Goal: Transaction & Acquisition: Purchase product/service

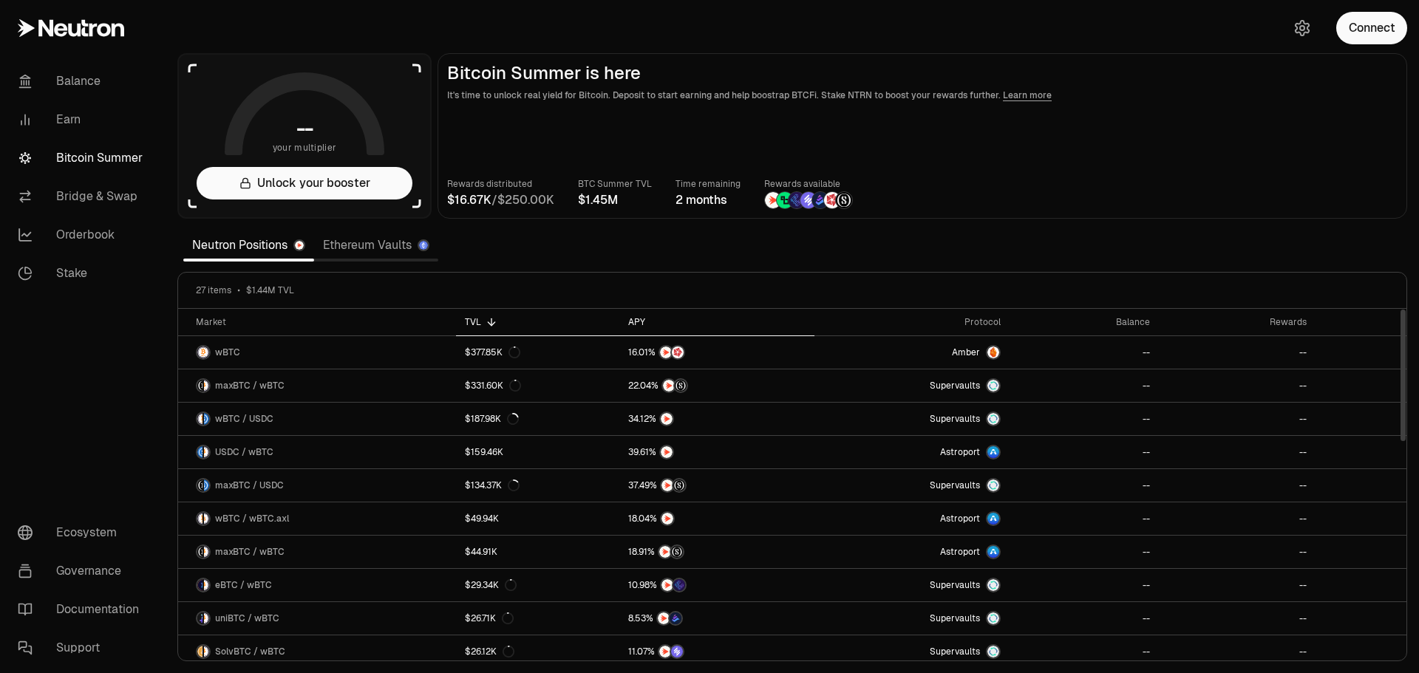
click at [650, 321] on icon at bounding box center [656, 322] width 12 height 12
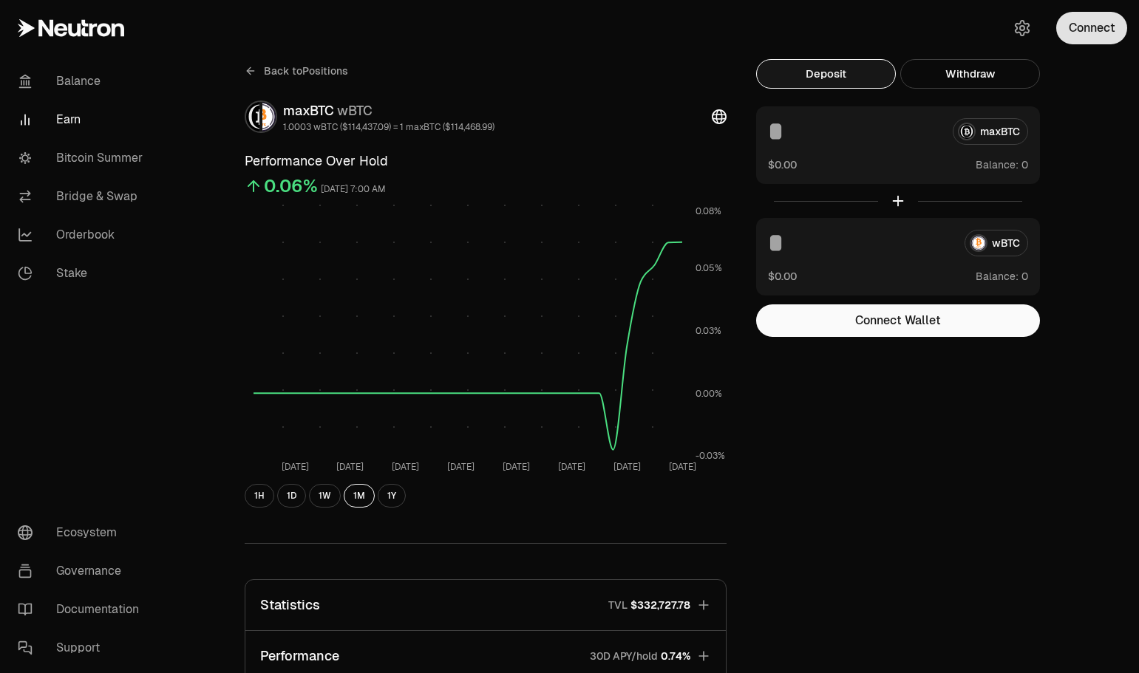
click at [1103, 30] on button "Connect" at bounding box center [1091, 28] width 71 height 33
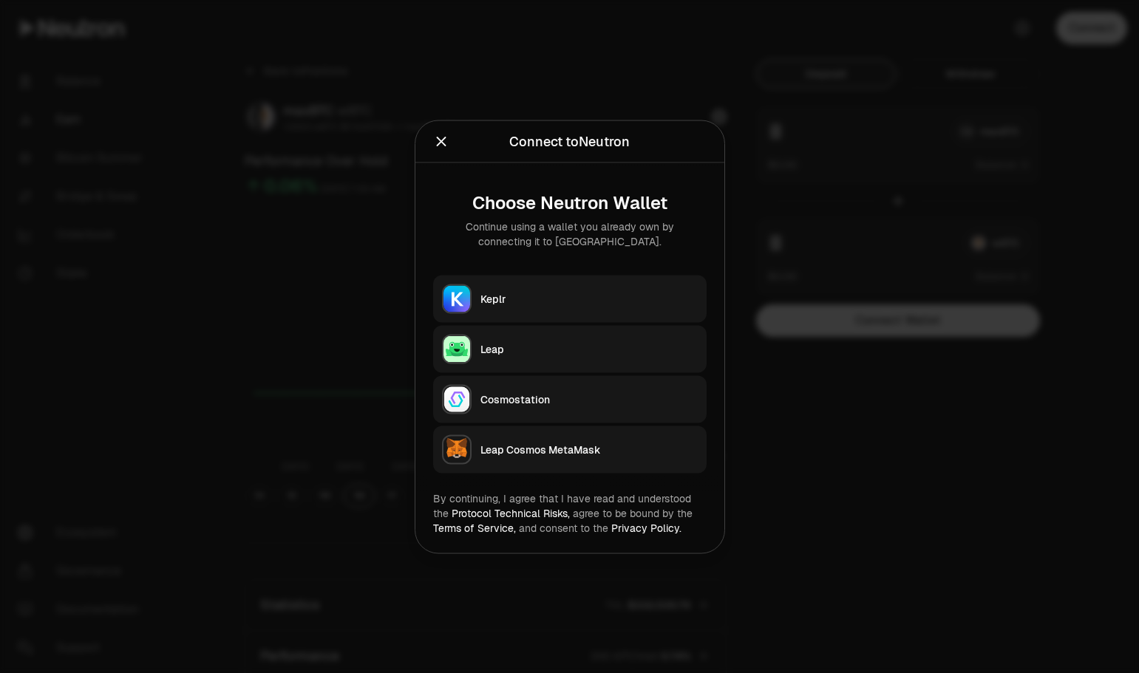
click at [438, 141] on icon "Close" at bounding box center [441, 141] width 16 height 16
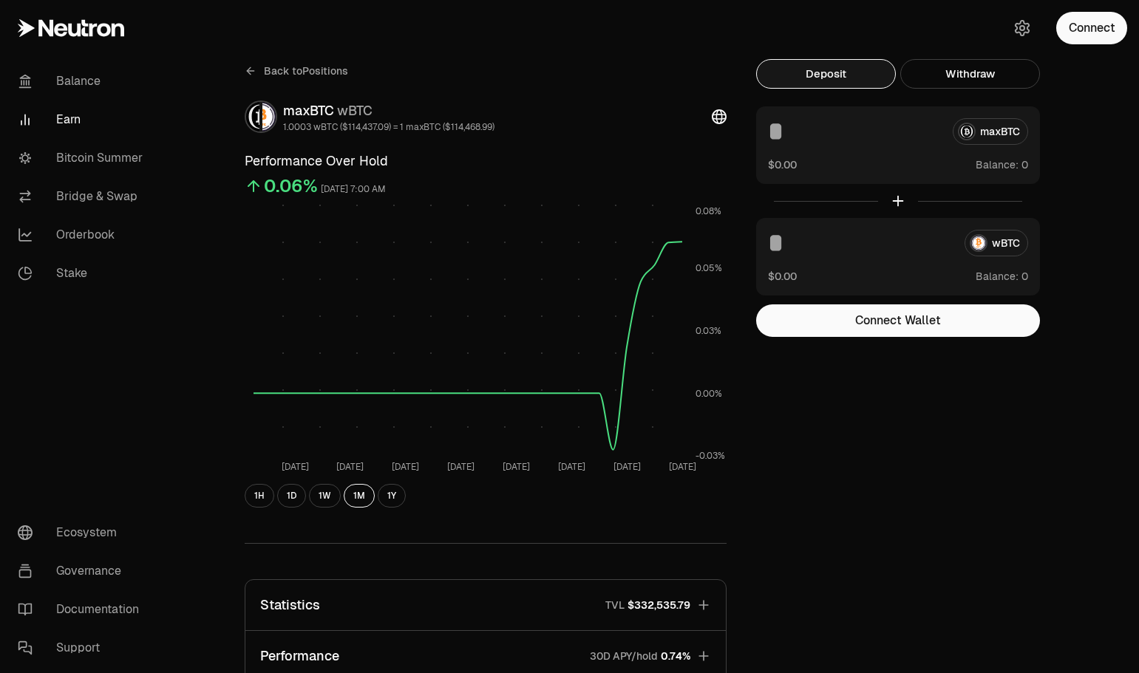
click at [73, 120] on link "Earn" at bounding box center [83, 120] width 154 height 38
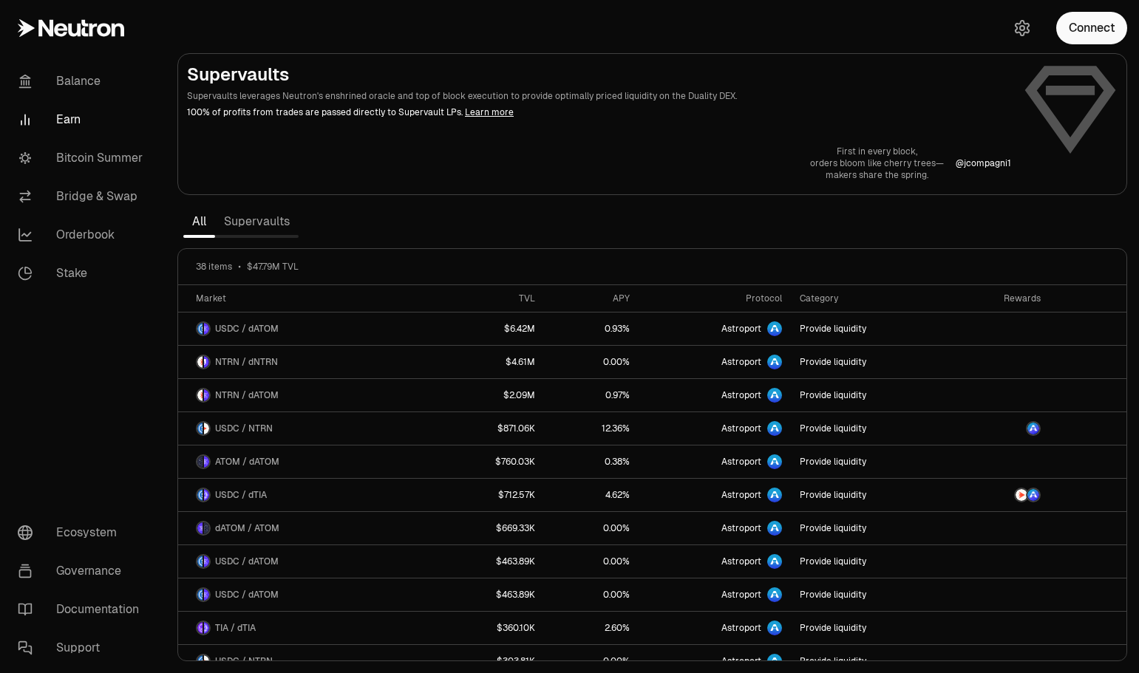
click at [248, 226] on link "Supervaults" at bounding box center [257, 222] width 84 height 30
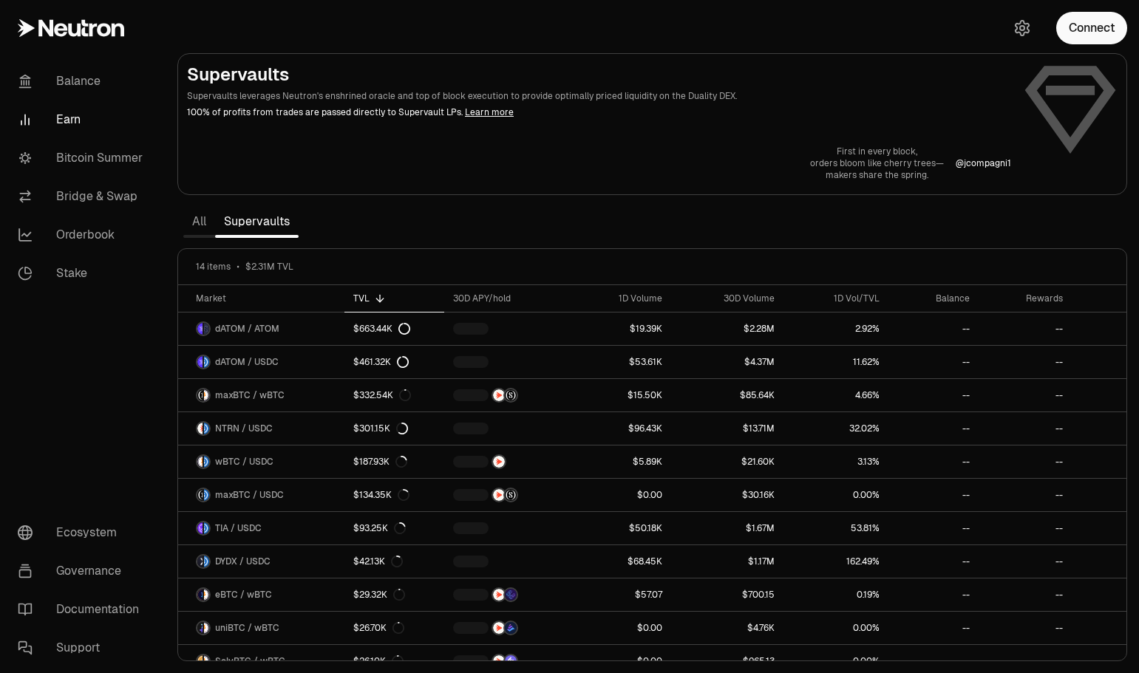
click at [193, 223] on link "All" at bounding box center [199, 222] width 32 height 30
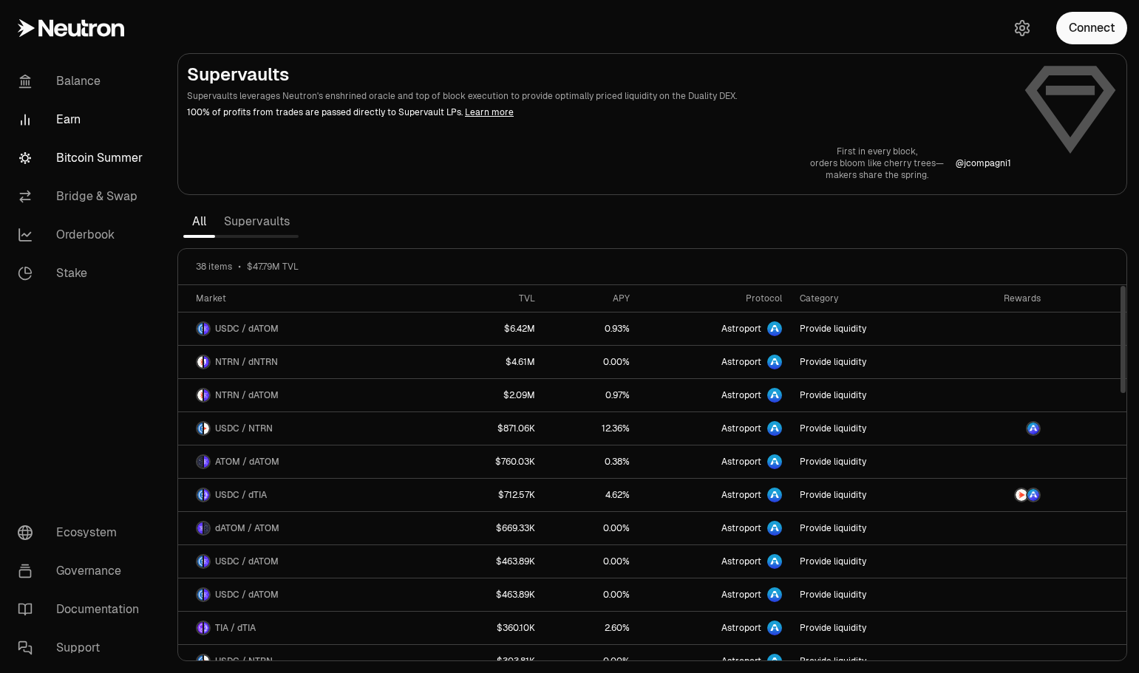
click at [90, 159] on link "Bitcoin Summer" at bounding box center [83, 158] width 154 height 38
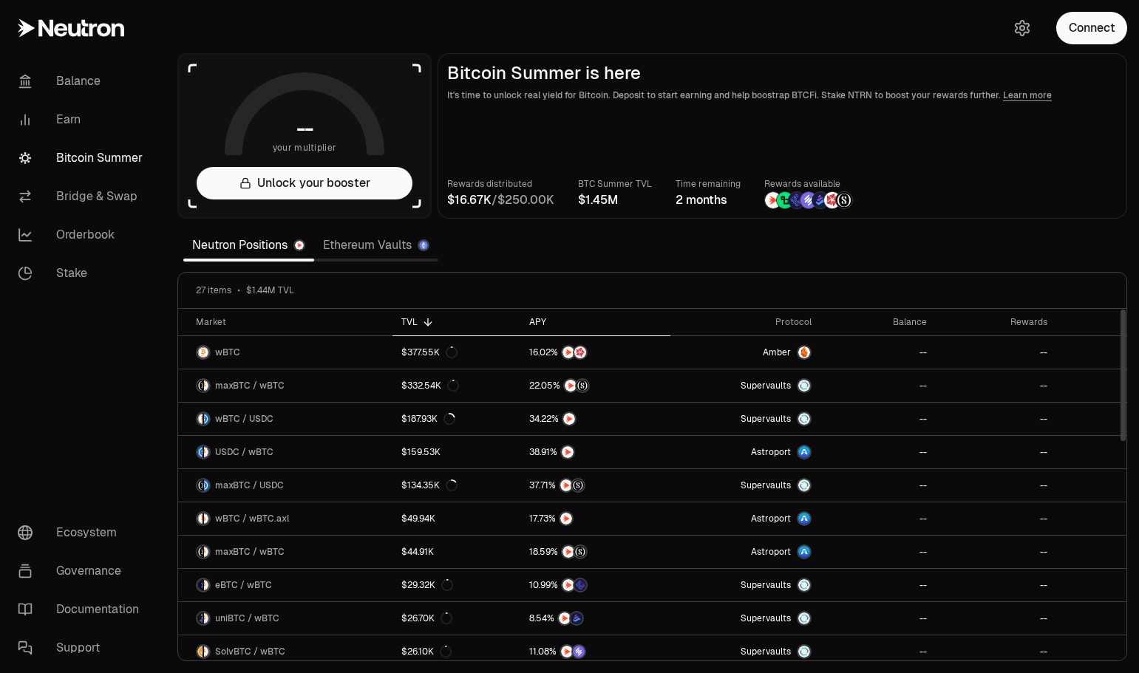
click at [548, 321] on div "APY" at bounding box center [595, 322] width 132 height 12
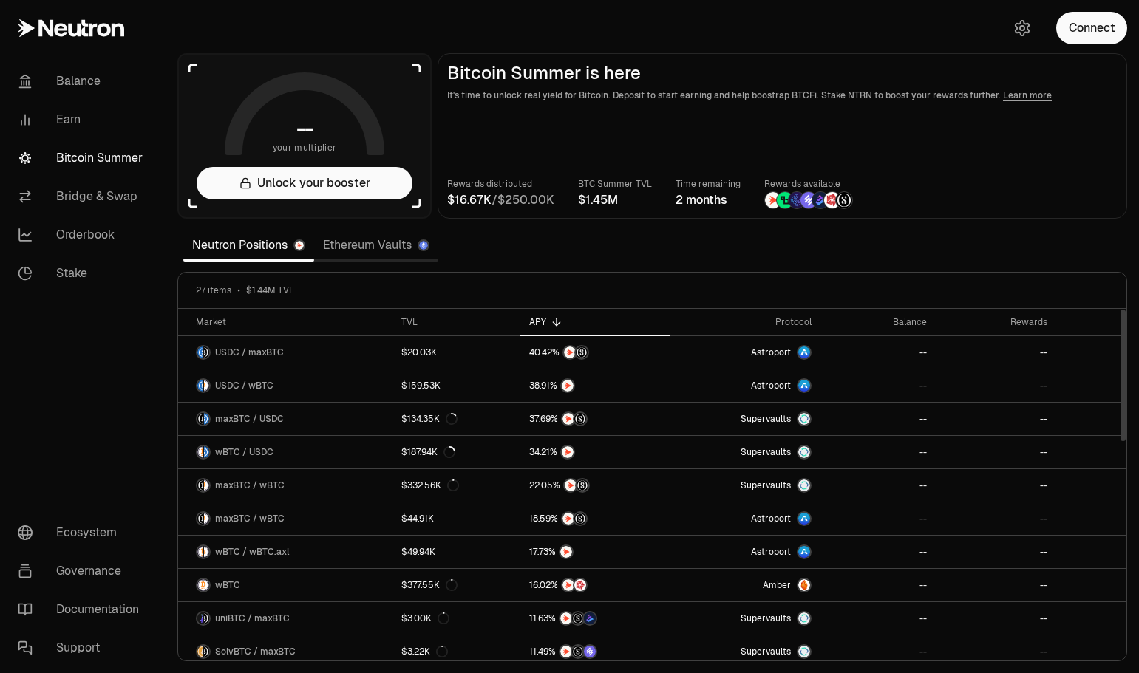
click at [82, 465] on nav "Balance Earn Bitcoin Summer Bridge & Swap Orderbook Stake Ecosystem Governance …" at bounding box center [83, 364] width 166 height 617
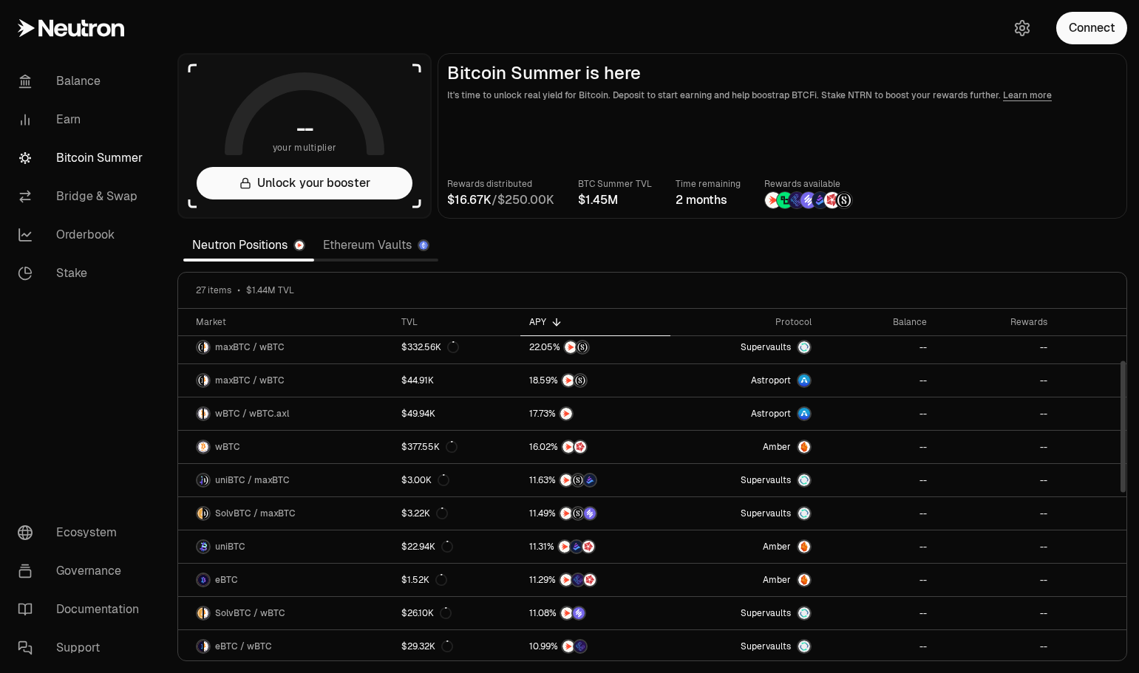
scroll to position [136, 0]
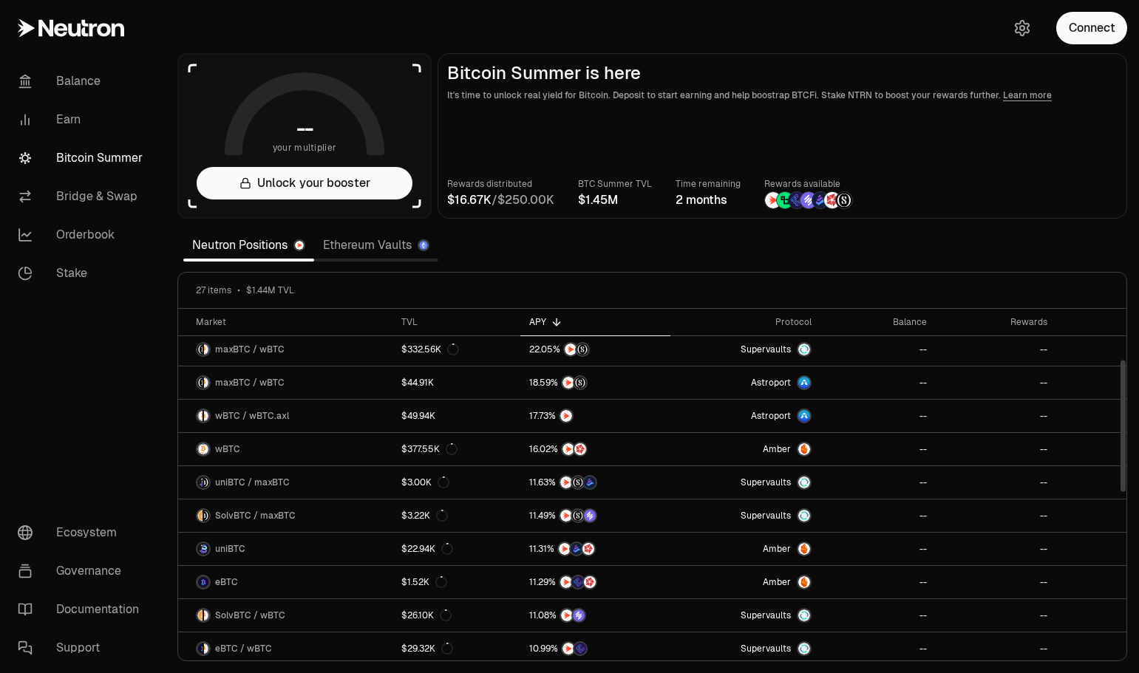
click at [1126, 442] on div at bounding box center [1123, 426] width 5 height 132
click at [107, 432] on nav "Balance Earn Bitcoin Summer Bridge & Swap Orderbook Stake Ecosystem Governance …" at bounding box center [83, 364] width 166 height 617
click at [427, 322] on icon at bounding box center [427, 322] width 7 height 0
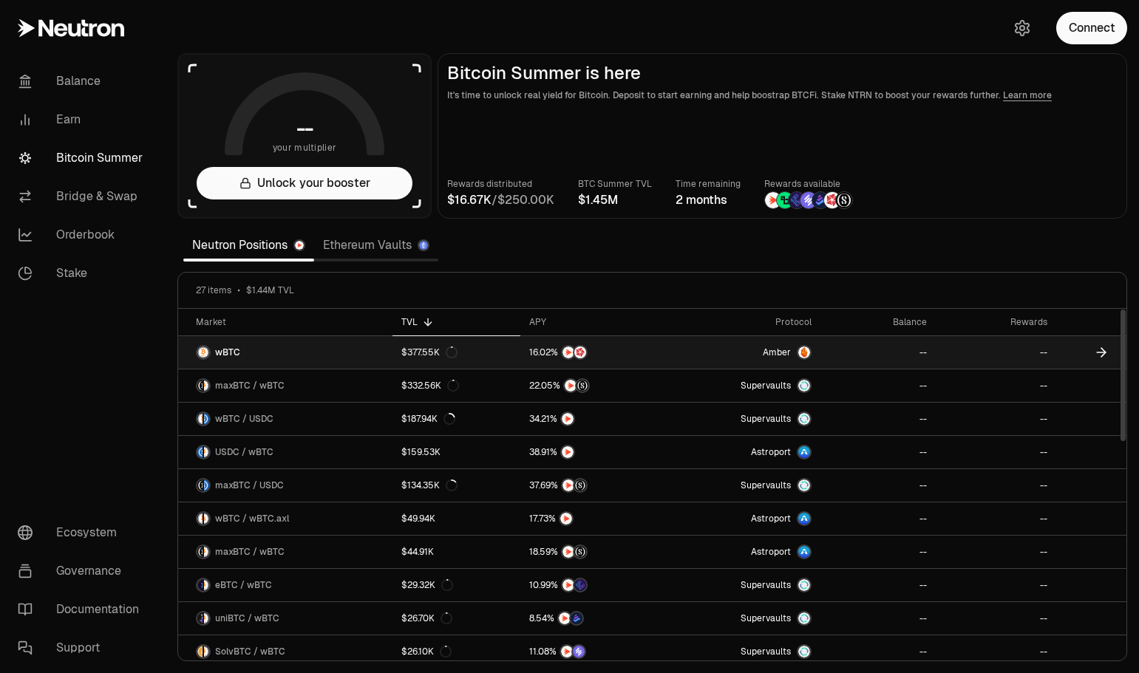
click at [765, 352] on span "Amber" at bounding box center [777, 353] width 28 height 12
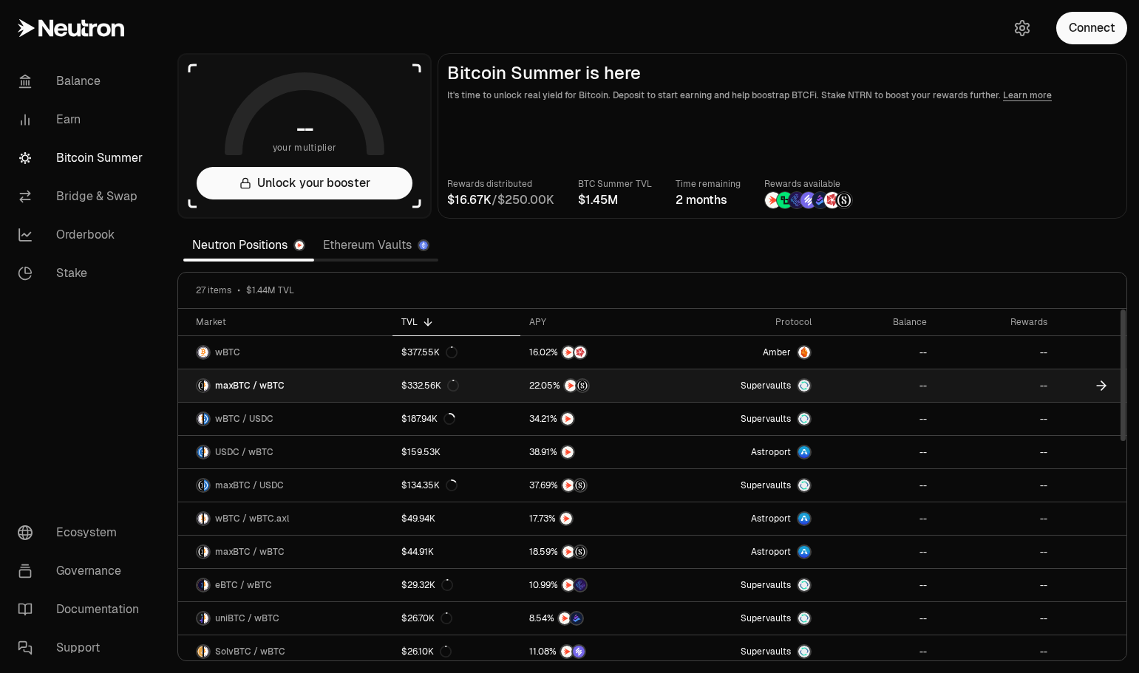
click at [264, 386] on span "maxBTC / wBTC" at bounding box center [249, 386] width 69 height 12
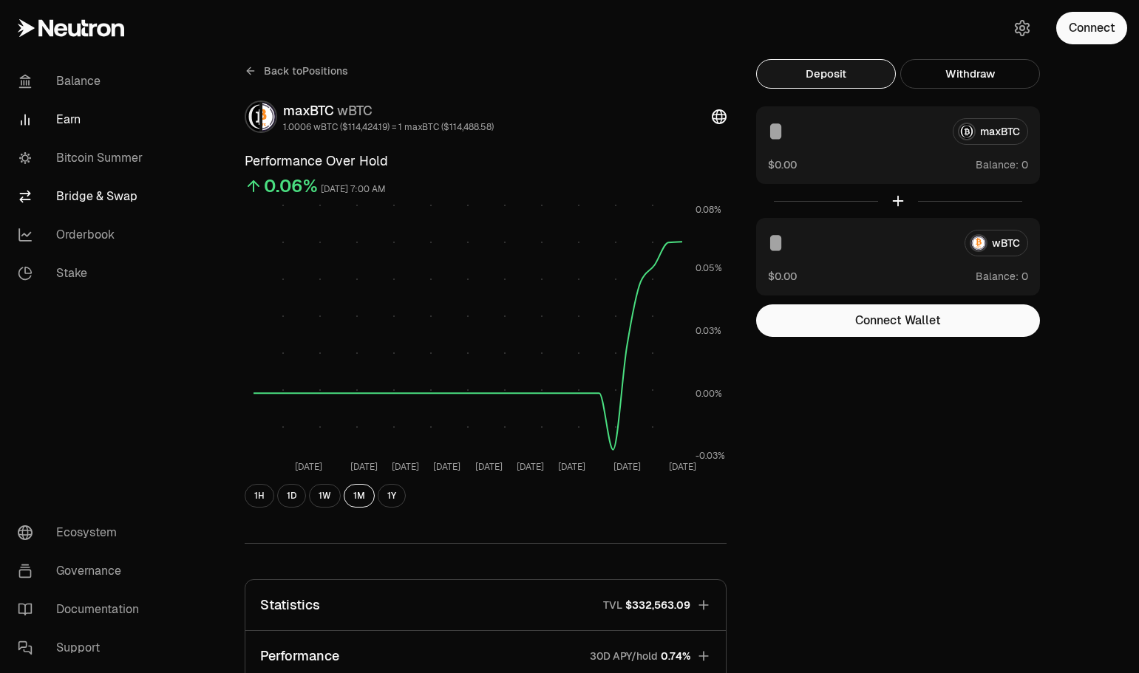
click at [92, 186] on link "Bridge & Swap" at bounding box center [83, 196] width 154 height 38
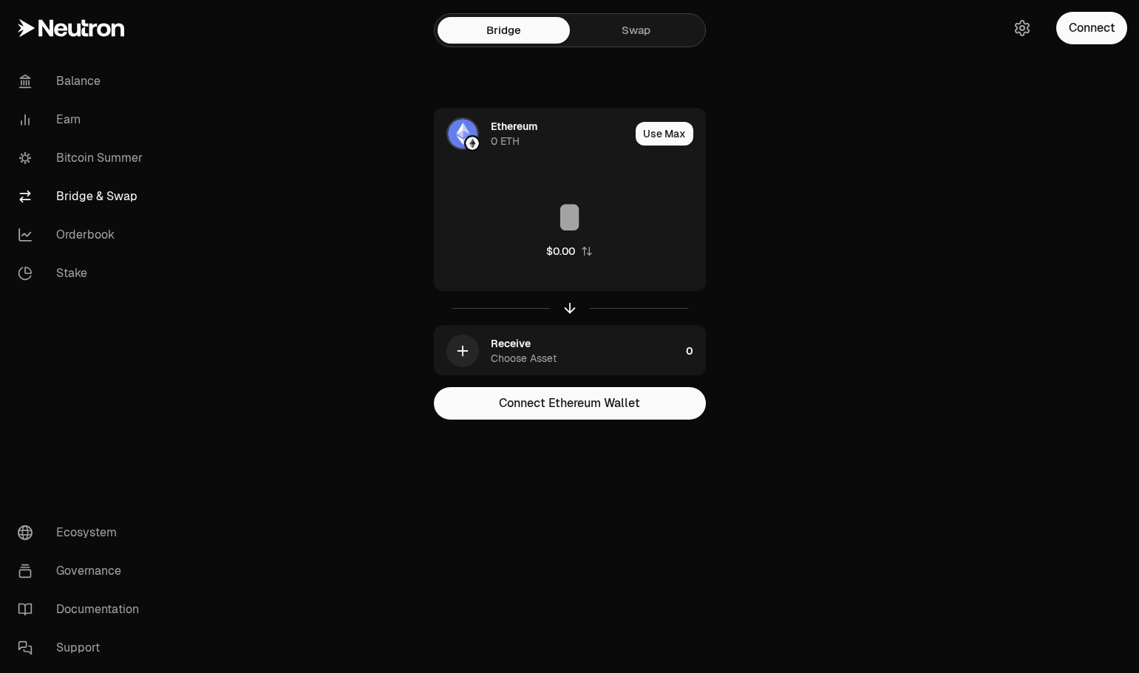
click at [656, 35] on link "Swap" at bounding box center [636, 30] width 132 height 27
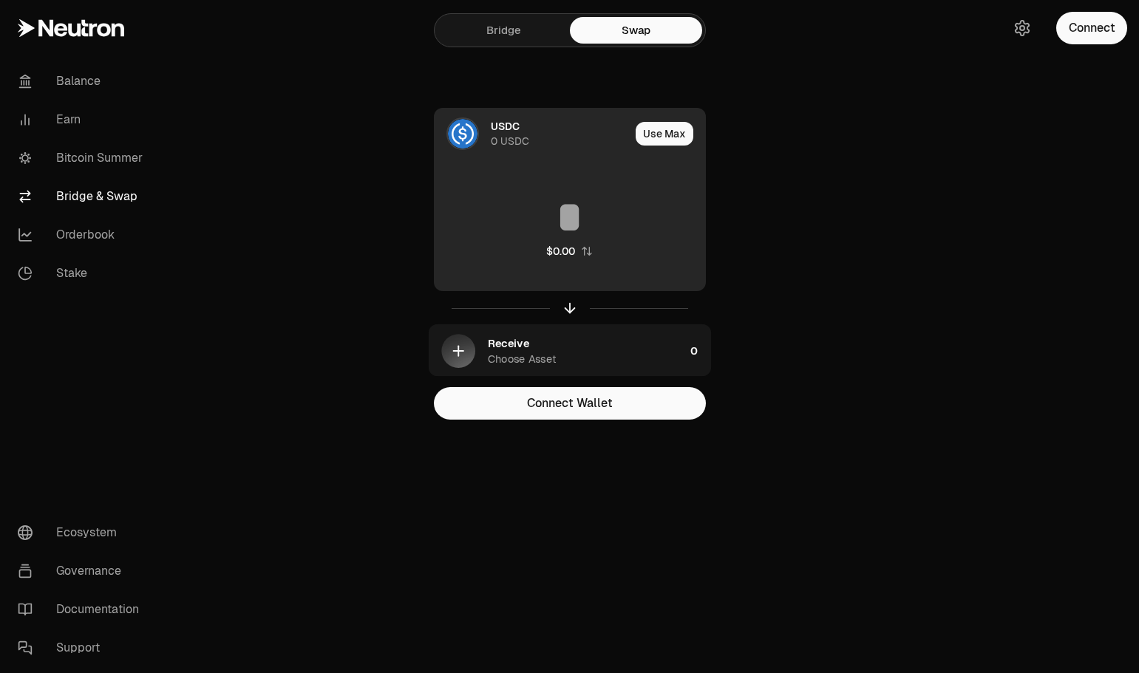
click at [518, 134] on div "0 USDC" at bounding box center [510, 141] width 38 height 15
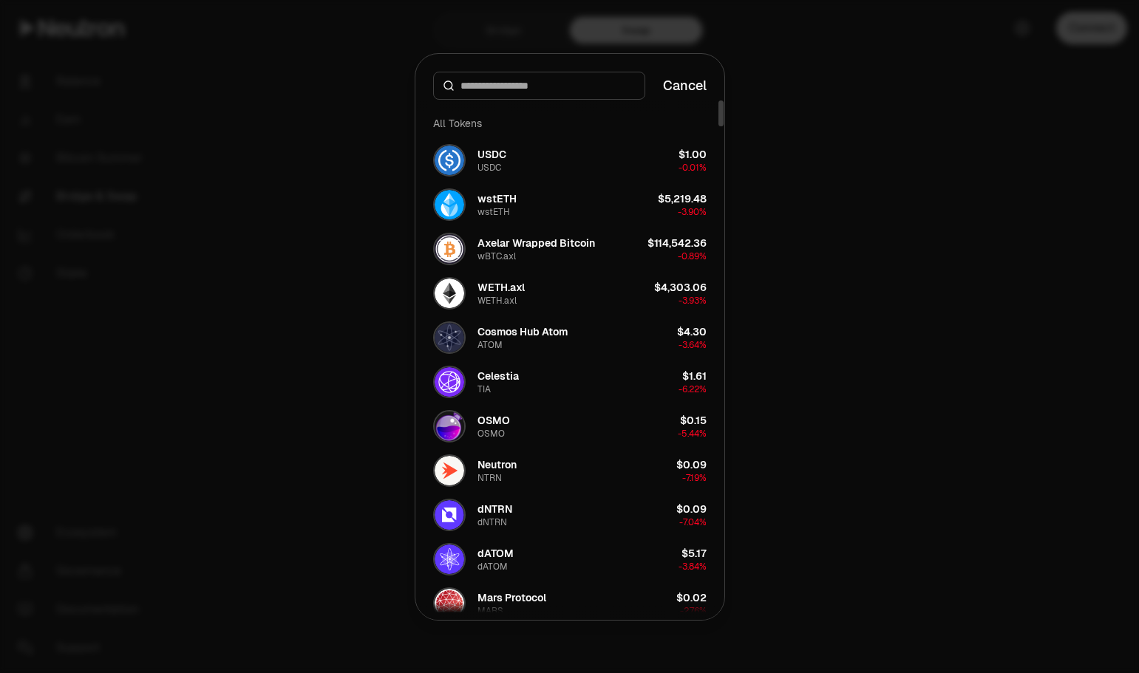
click at [965, 118] on div at bounding box center [569, 336] width 1139 height 673
click at [1088, 36] on button "Connect" at bounding box center [1091, 28] width 71 height 33
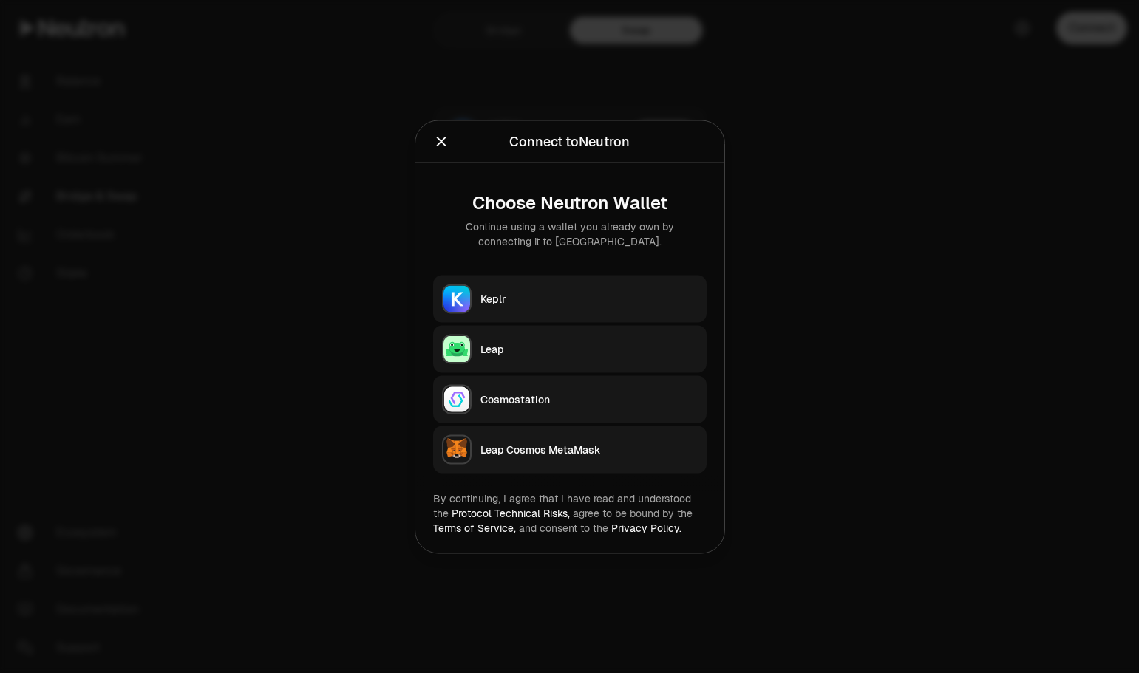
click at [497, 302] on div "Keplr" at bounding box center [588, 298] width 217 height 15
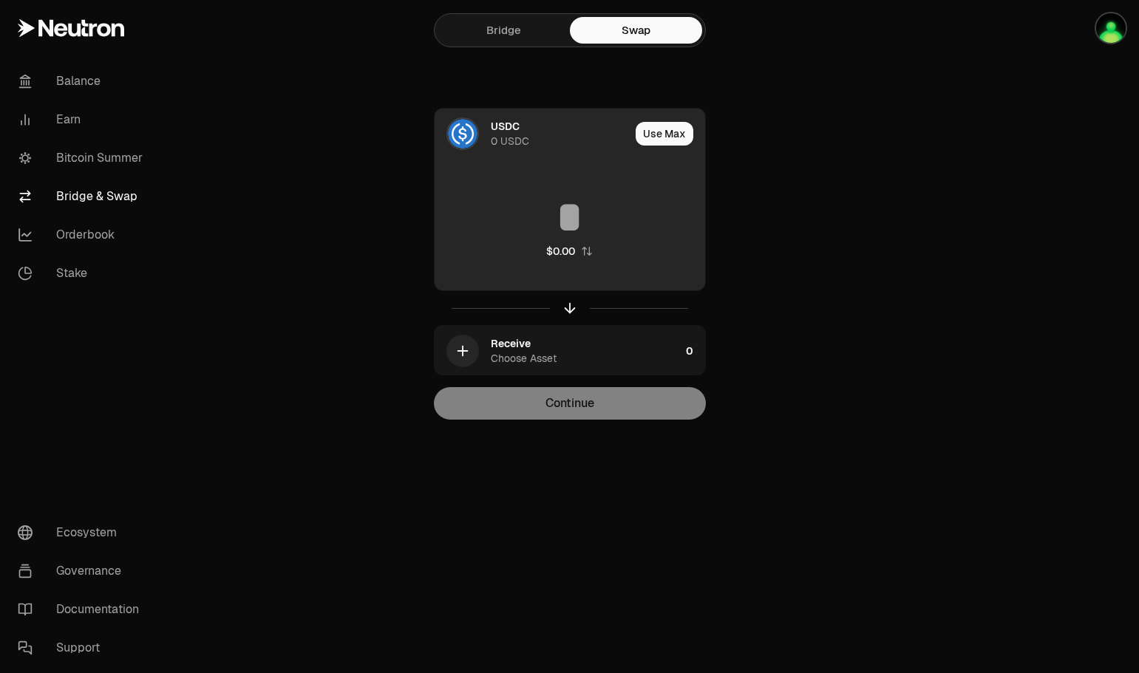
click at [666, 136] on button "Use Max" at bounding box center [665, 134] width 58 height 24
type input "*"
click at [509, 131] on div "USDC" at bounding box center [505, 126] width 29 height 15
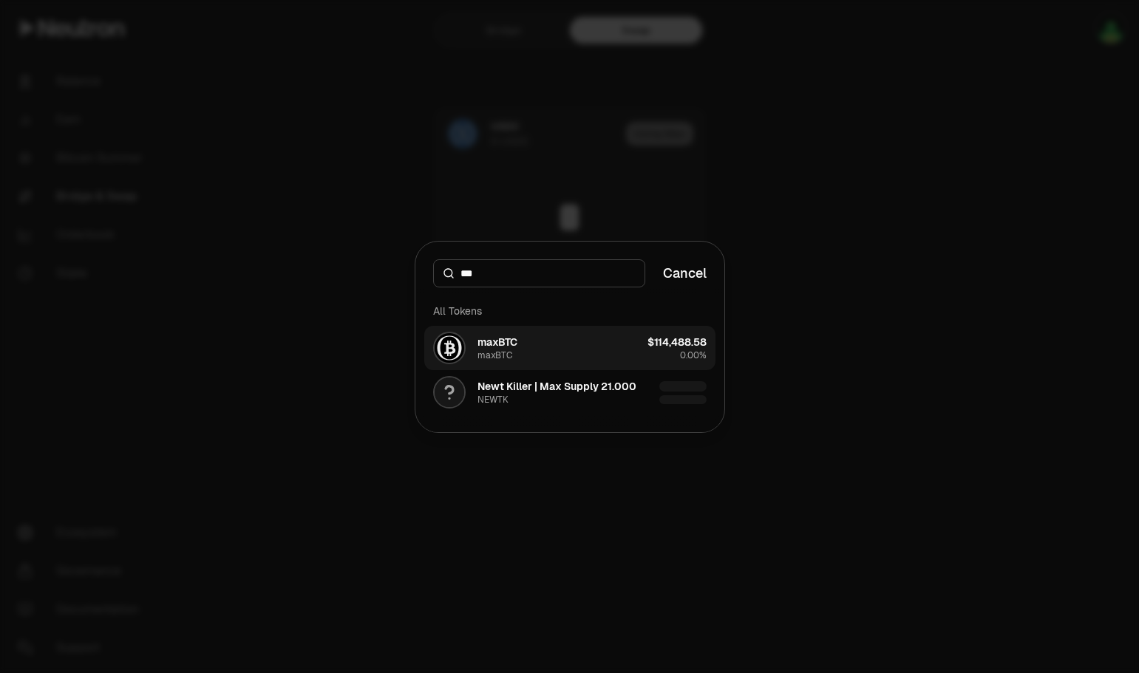
type input "***"
click at [570, 348] on button "maxBTC maxBTC $114,488.58 0.00%" at bounding box center [569, 348] width 291 height 44
type input "**********"
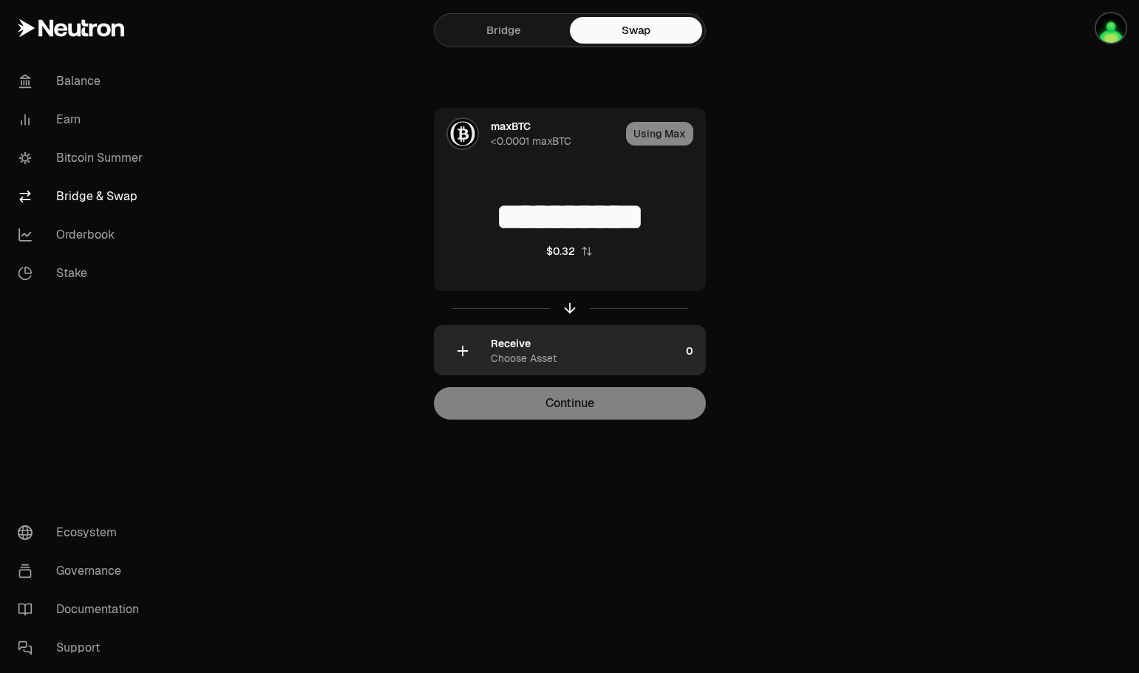
click at [545, 352] on div "Choose Asset" at bounding box center [524, 358] width 66 height 15
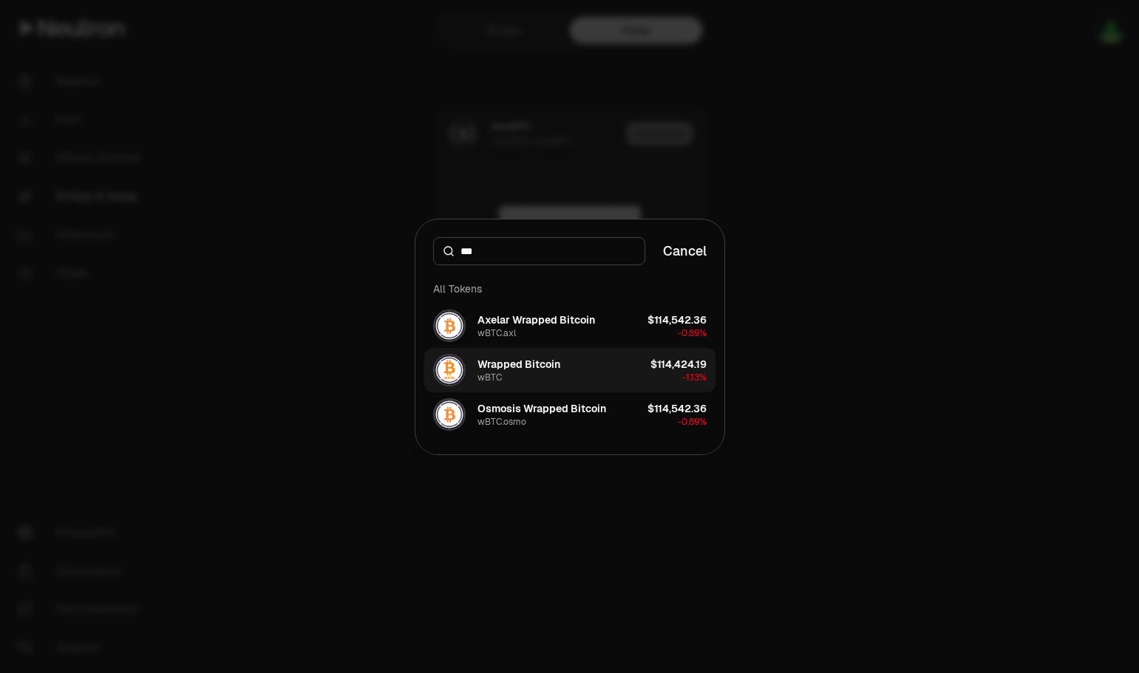
type input "***"
click at [541, 370] on div "Wrapped Bitcoin" at bounding box center [518, 364] width 83 height 15
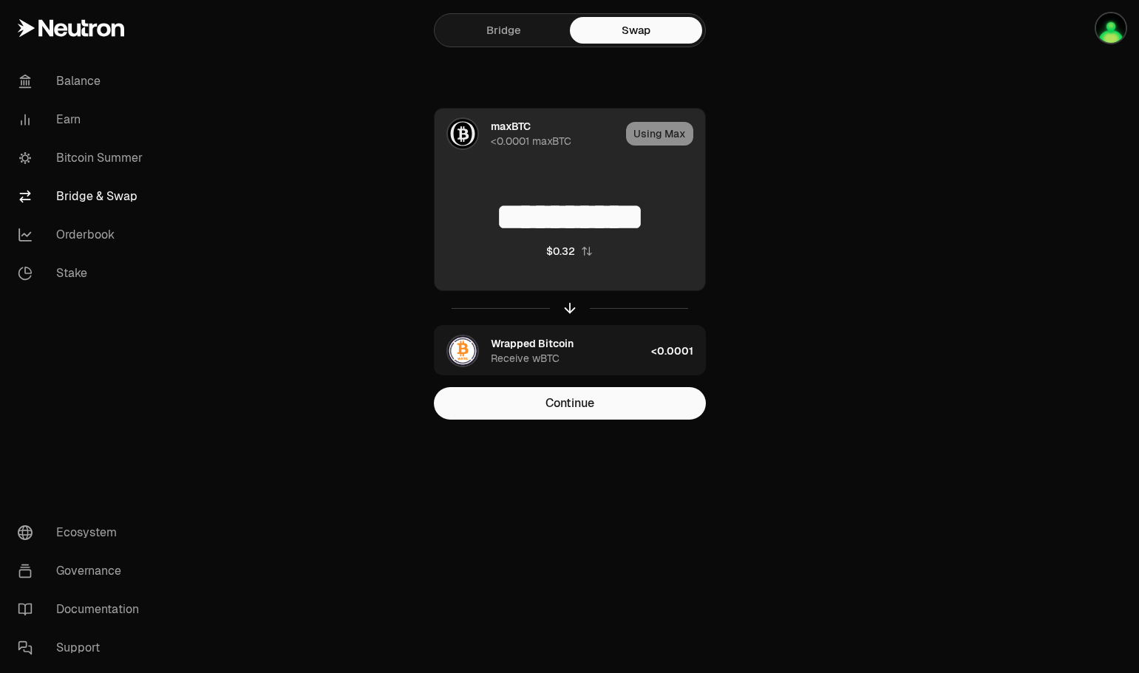
click at [594, 218] on input "**********" at bounding box center [570, 217] width 271 height 44
click at [668, 135] on div "Using Max" at bounding box center [665, 134] width 79 height 50
click at [514, 135] on div "<0.0001 maxBTC" at bounding box center [531, 141] width 81 height 15
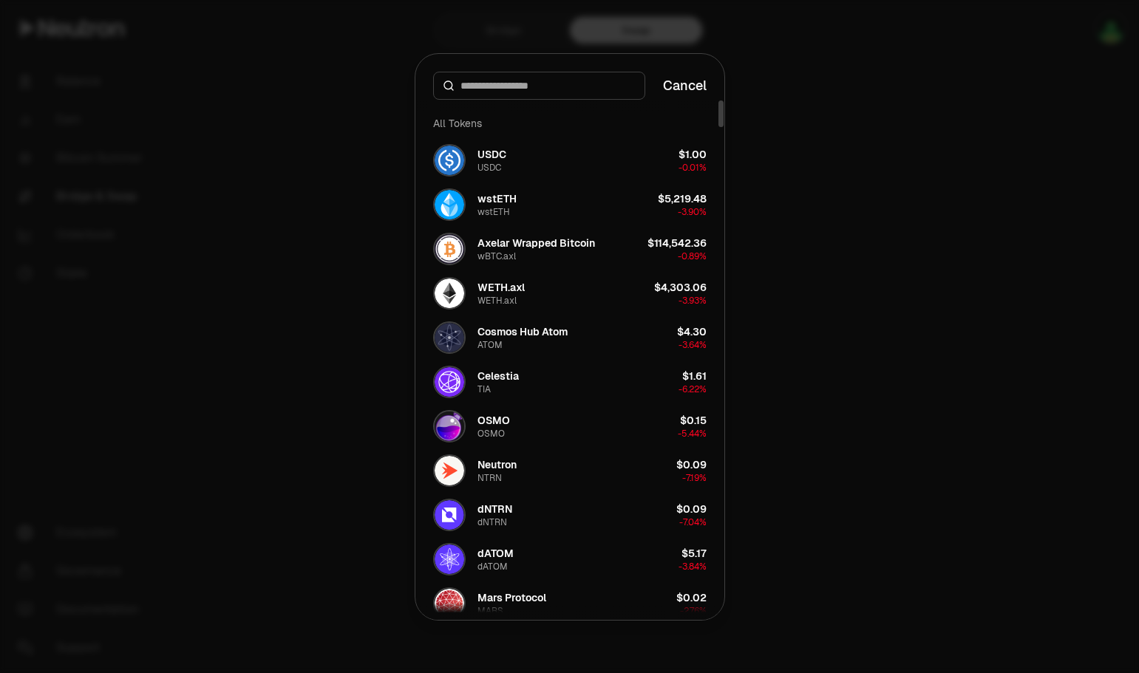
click at [693, 84] on button "Cancel" at bounding box center [685, 85] width 44 height 21
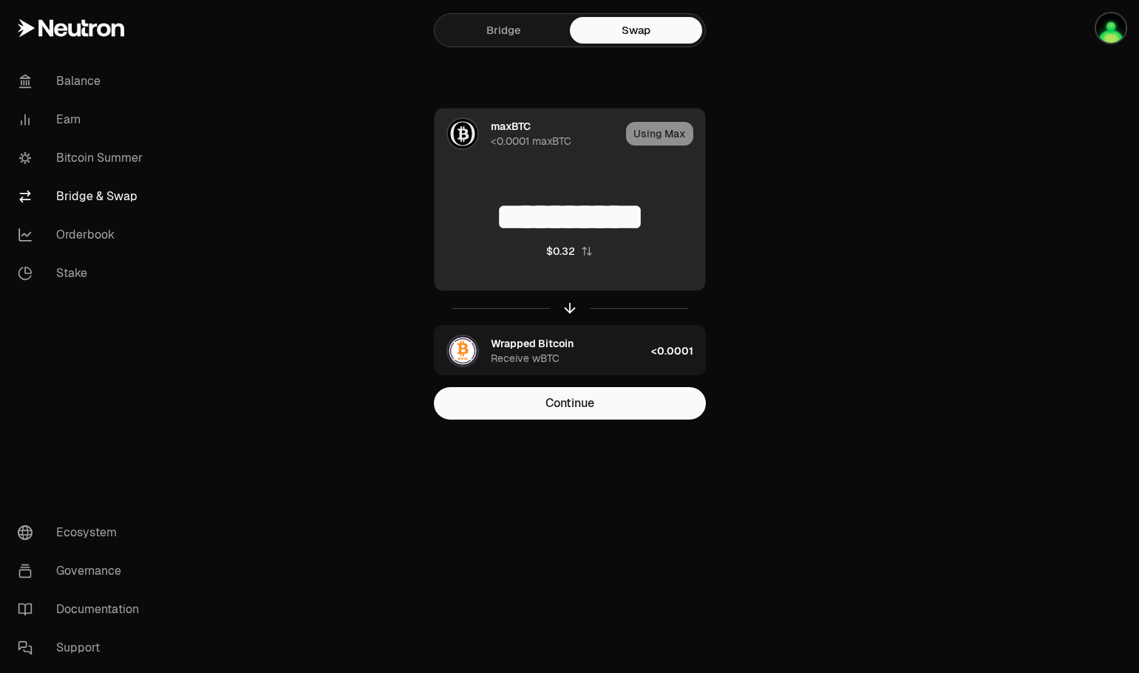
drag, startPoint x: 627, startPoint y: 205, endPoint x: 680, endPoint y: 206, distance: 53.2
click at [680, 206] on input "**********" at bounding box center [570, 217] width 271 height 44
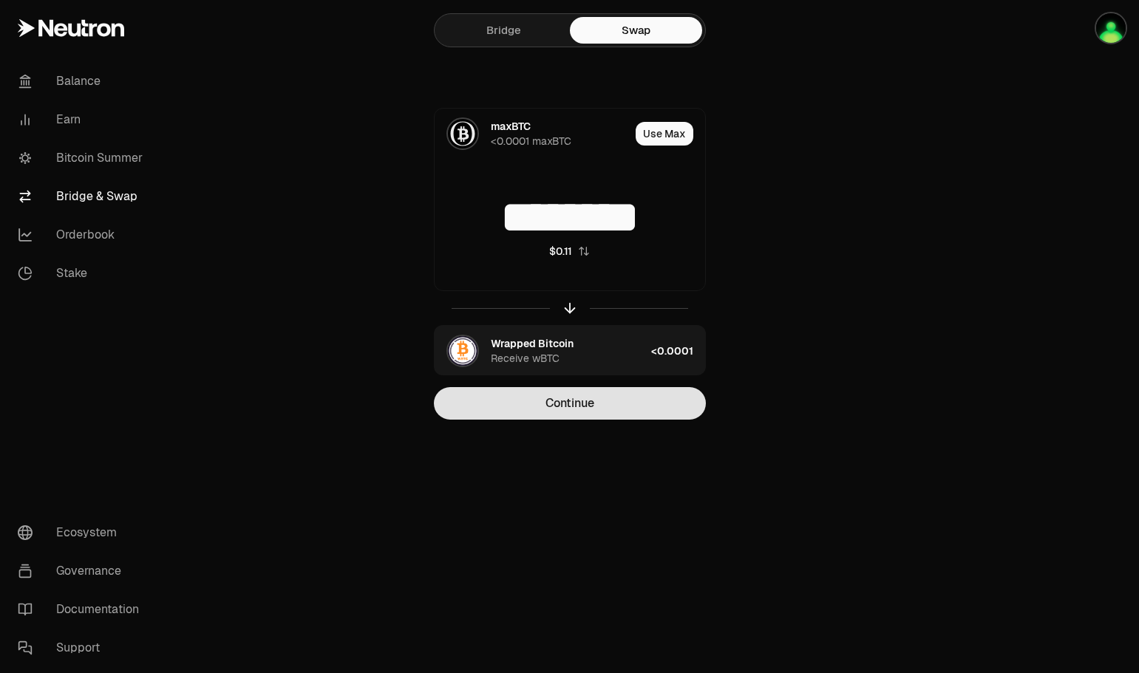
type input "********"
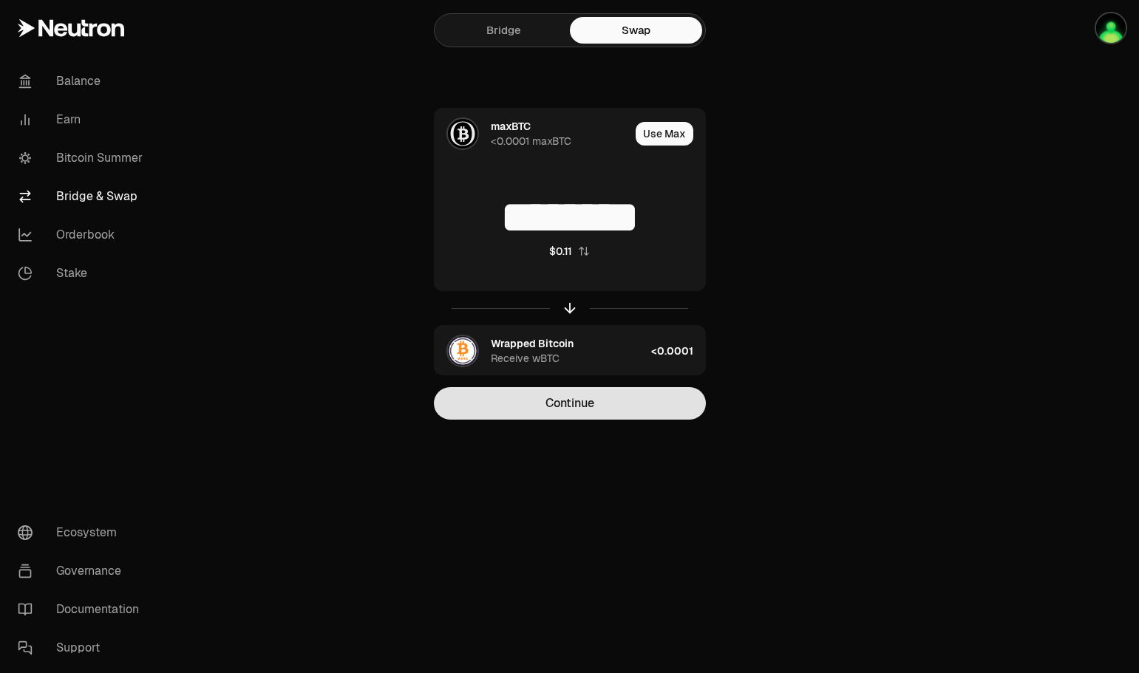
click at [572, 401] on button "Continue" at bounding box center [570, 403] width 272 height 33
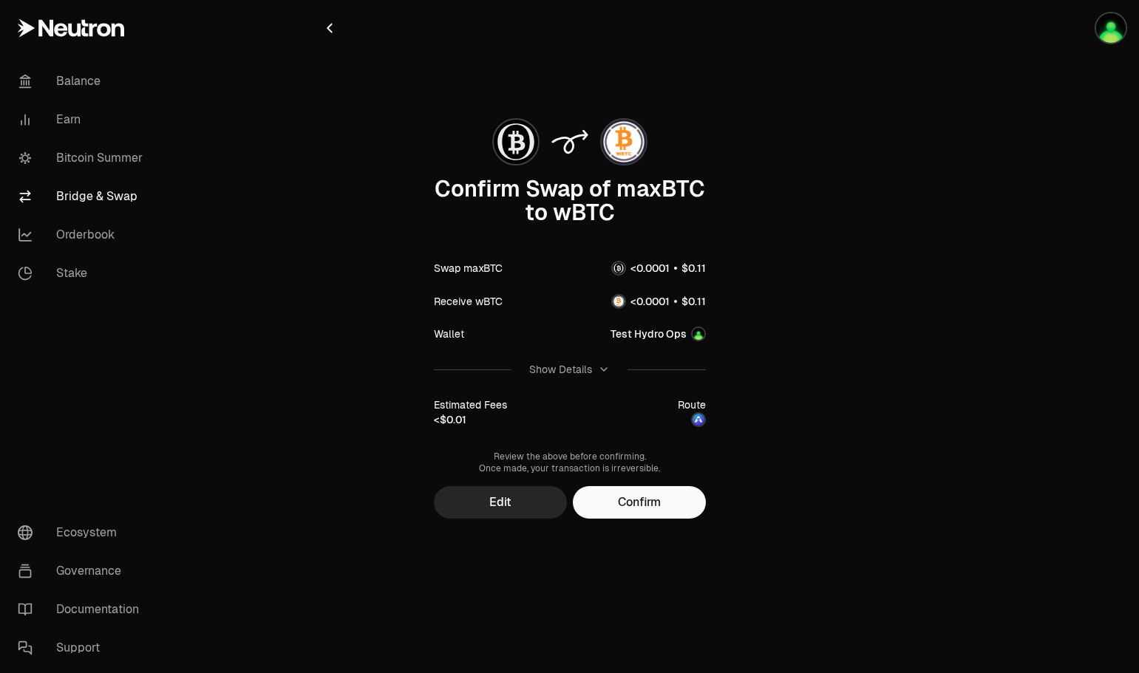
click at [700, 420] on img at bounding box center [699, 420] width 12 height 12
click at [455, 423] on div "<$0.01" at bounding box center [450, 419] width 33 height 15
click at [466, 407] on div "Estimated Fees" at bounding box center [470, 405] width 73 height 15
click at [579, 372] on div "Show Details" at bounding box center [560, 369] width 63 height 15
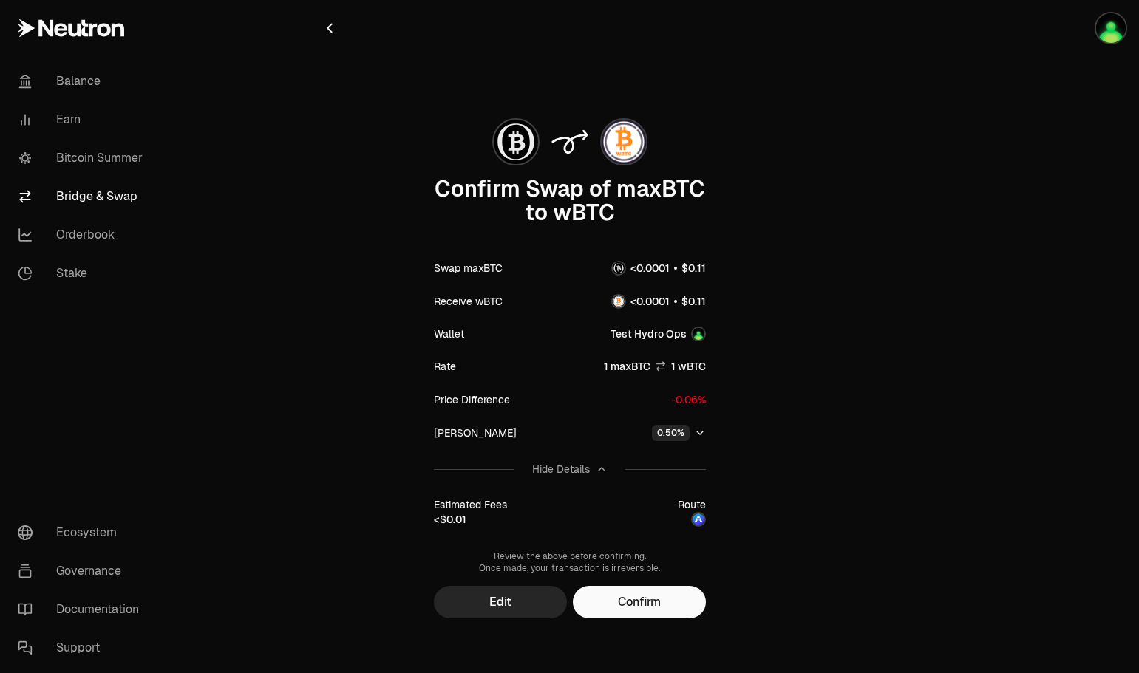
click at [704, 434] on icon "button" at bounding box center [700, 433] width 12 height 12
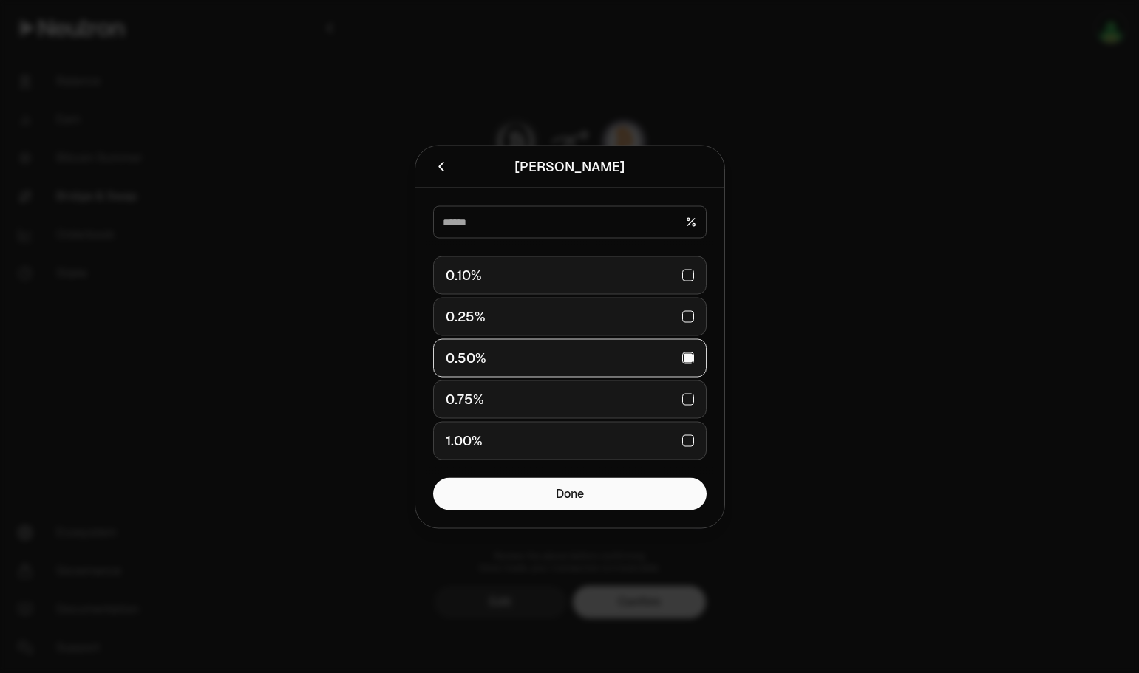
click at [444, 166] on icon "button" at bounding box center [441, 166] width 16 height 16
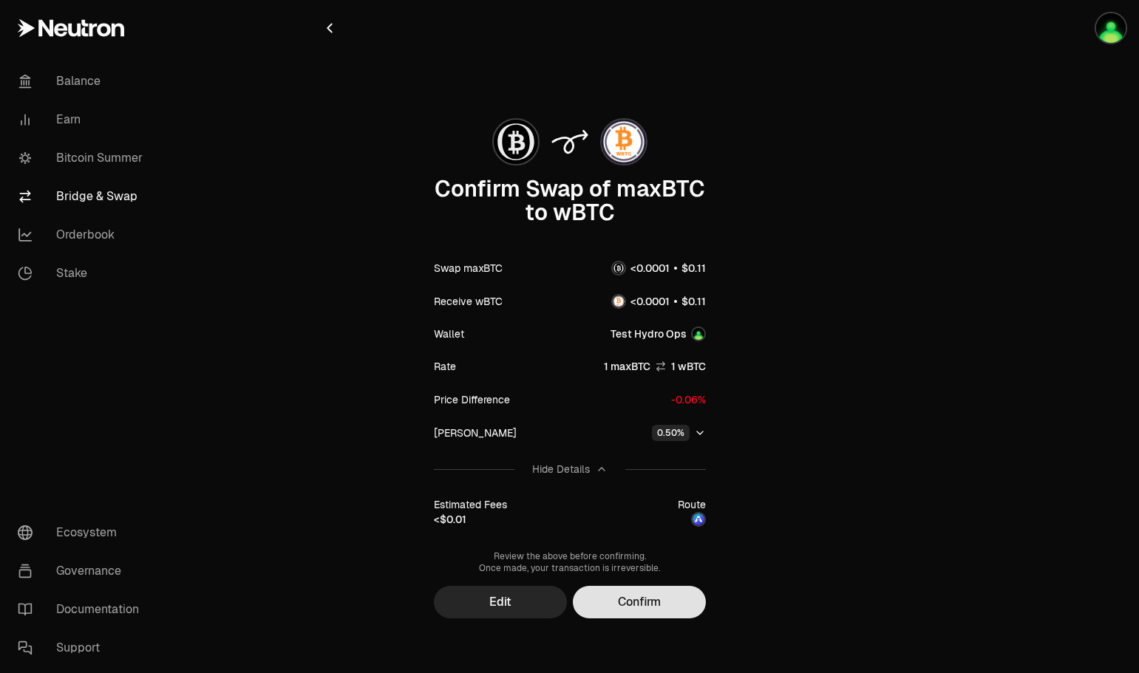
click at [637, 599] on button "Confirm" at bounding box center [639, 602] width 133 height 33
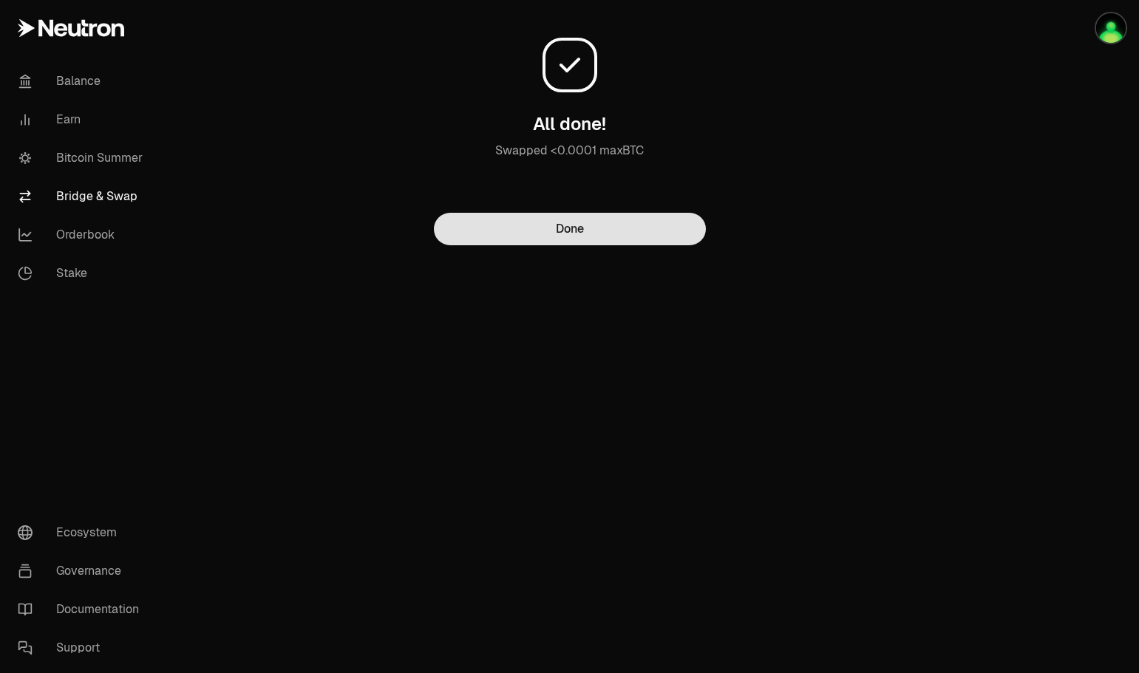
click at [579, 220] on button "Done" at bounding box center [570, 229] width 272 height 33
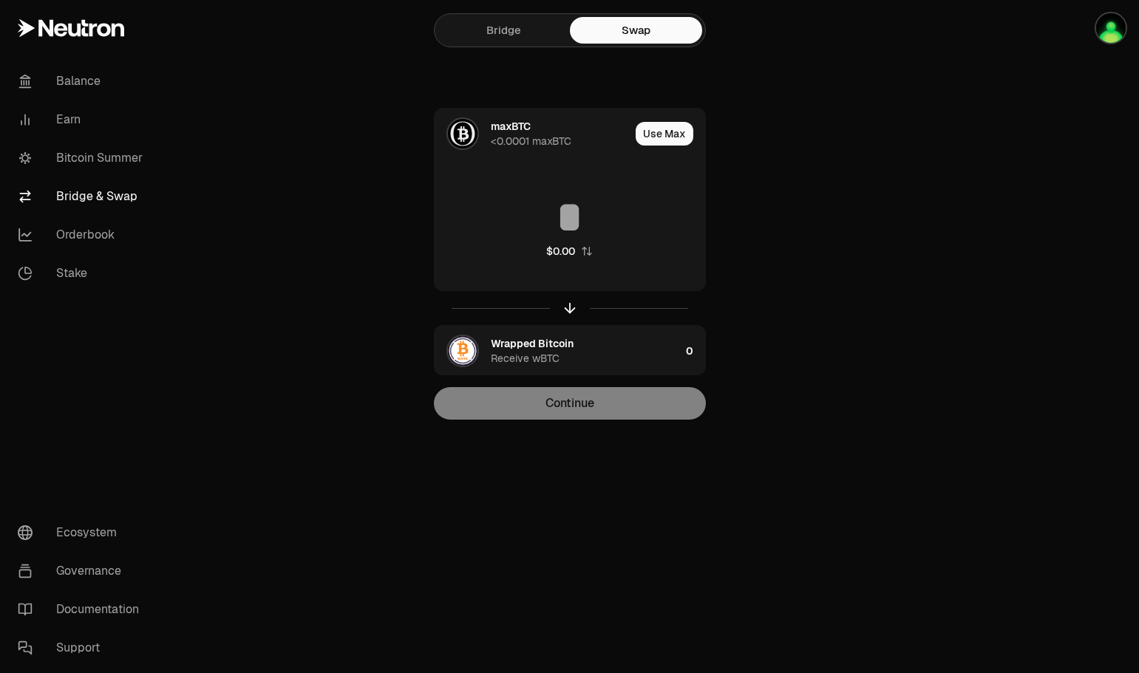
click at [761, 231] on div "maxBTC <0.0001 maxBTC Use Max $0.00 Wrapped Bitcoin Receive wBTC 0 Continue" at bounding box center [570, 264] width 497 height 312
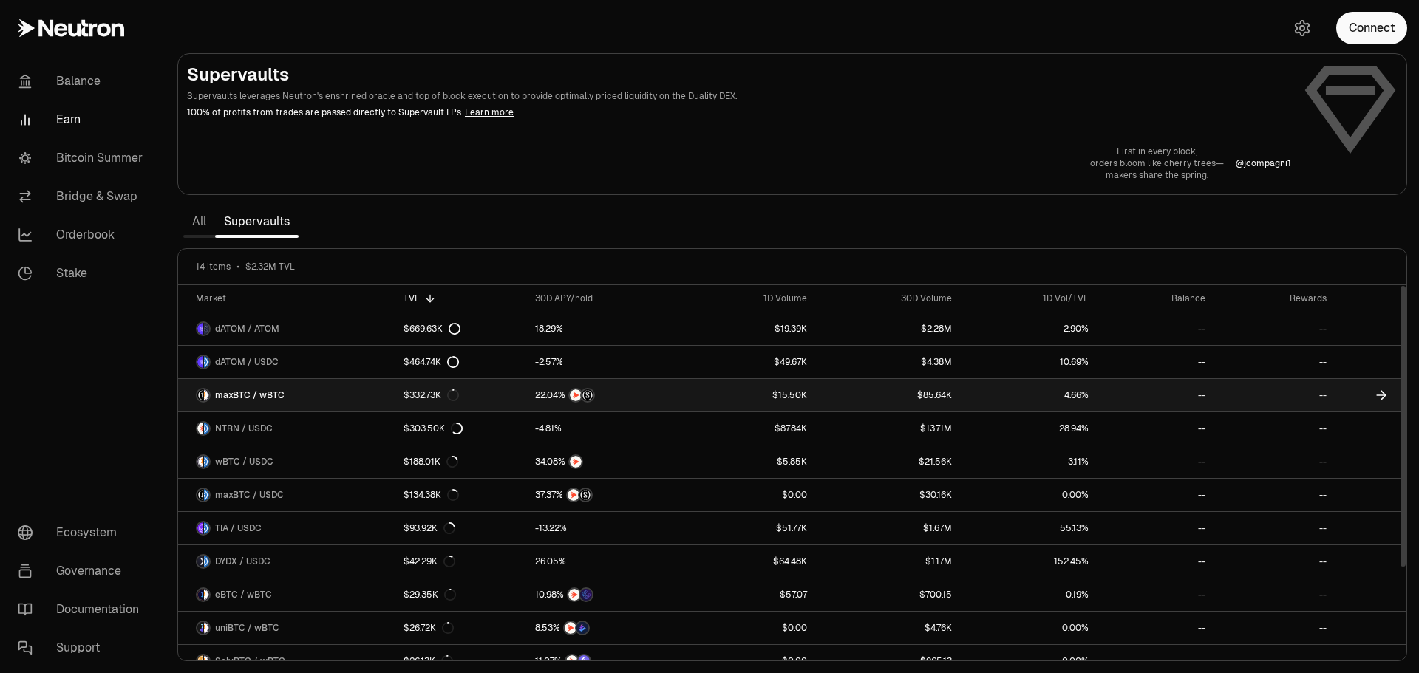
click at [348, 400] on link "maxBTC / wBTC" at bounding box center [286, 395] width 217 height 33
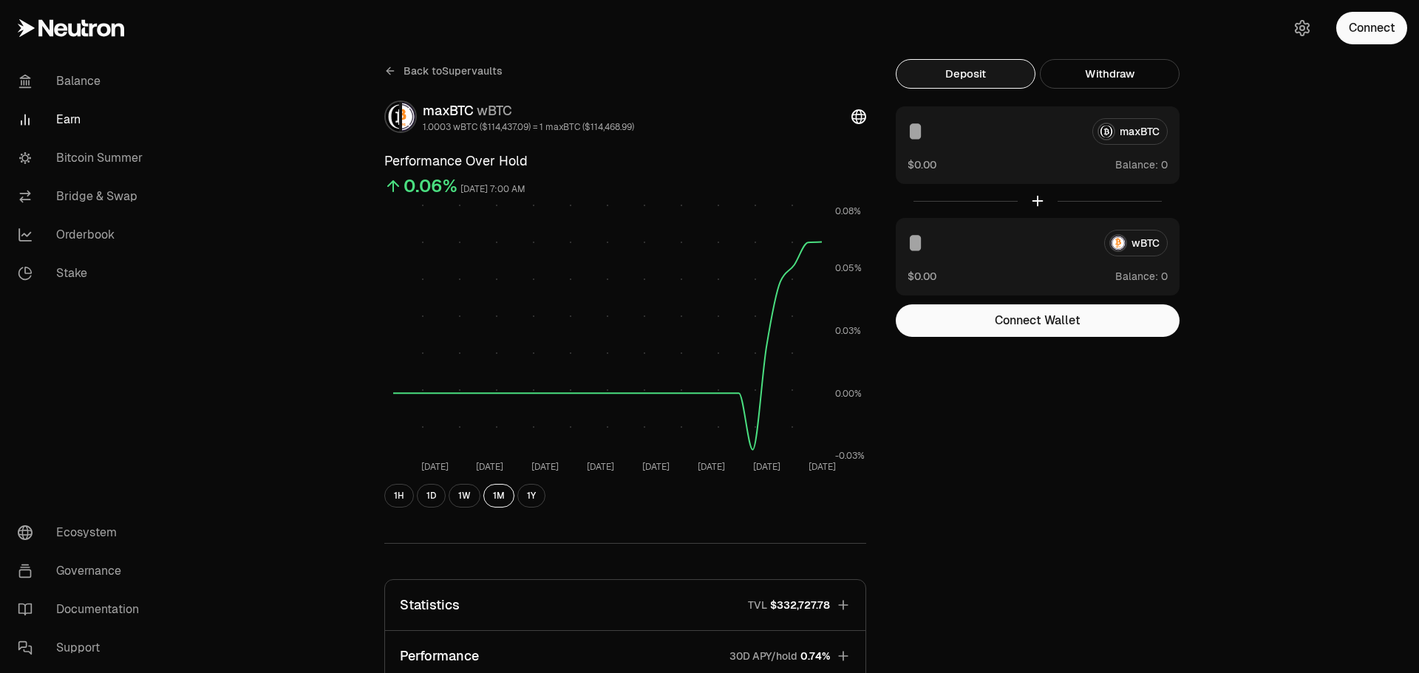
click at [1040, 203] on div at bounding box center [1038, 201] width 284 height 34
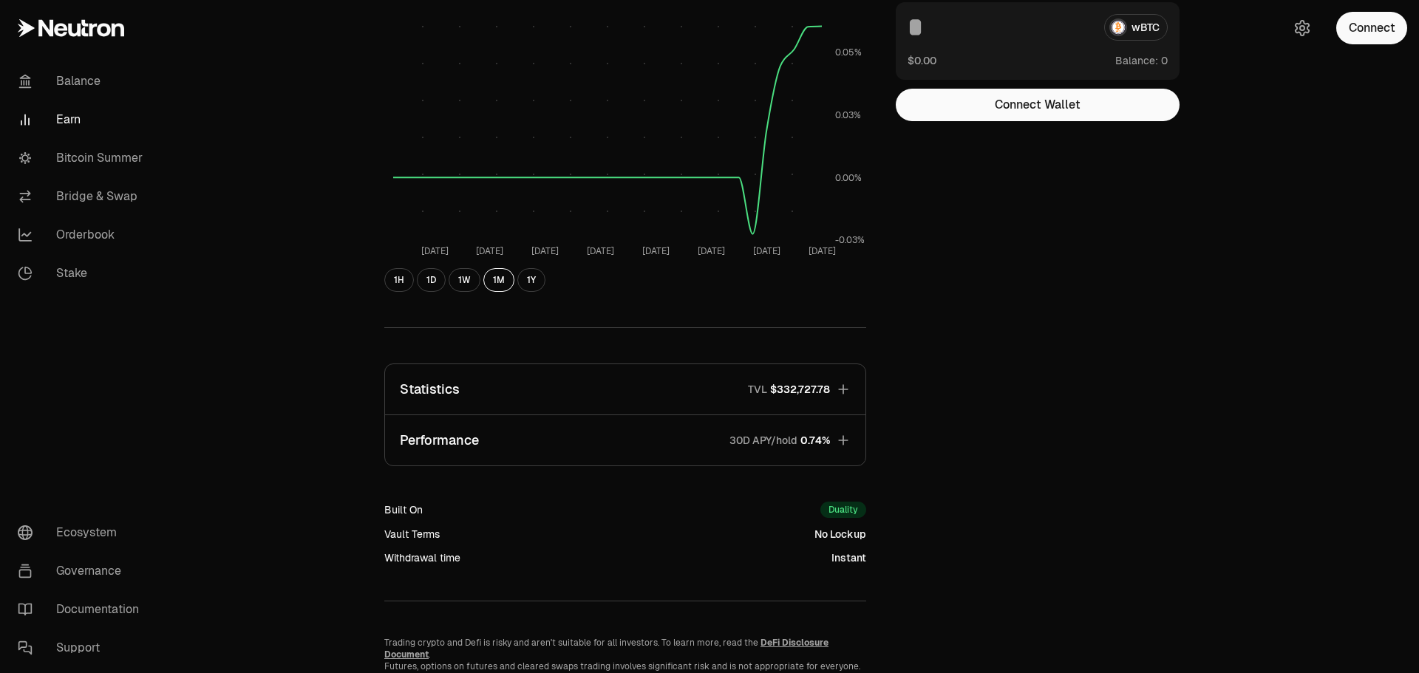
scroll to position [286, 0]
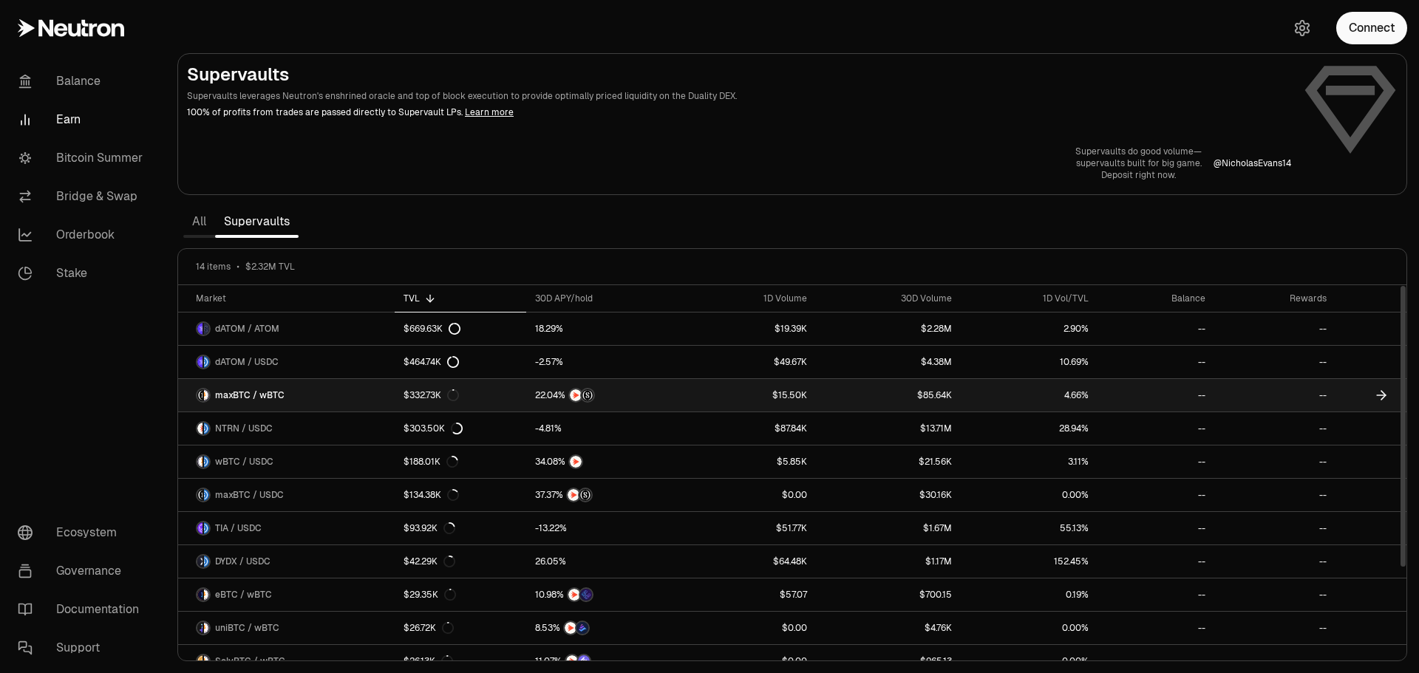
click at [279, 398] on span "maxBTC / wBTC" at bounding box center [249, 396] width 69 height 12
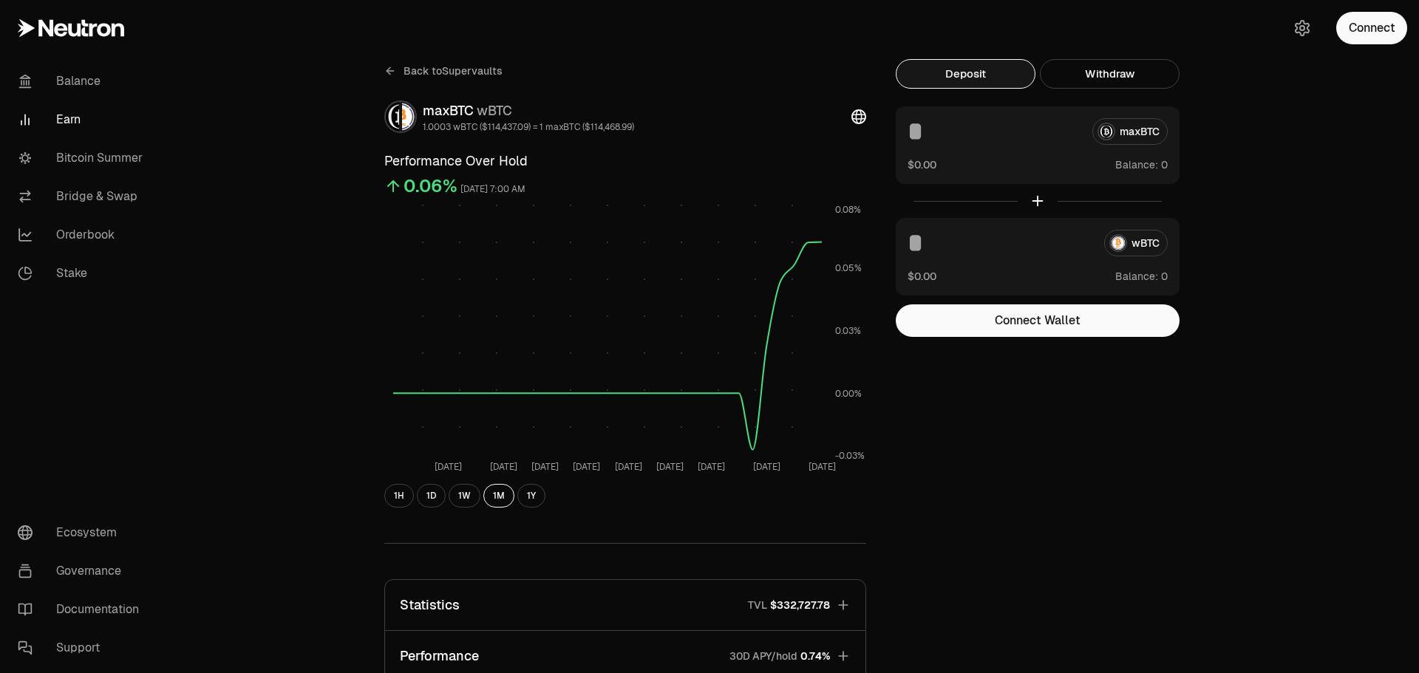
click at [978, 148] on div "maxBTC $0.00 Balance:" at bounding box center [1038, 145] width 284 height 78
click at [956, 140] on input at bounding box center [994, 131] width 173 height 27
click at [1039, 200] on div at bounding box center [1038, 201] width 284 height 34
click at [1078, 82] on button "Withdraw" at bounding box center [1110, 74] width 140 height 30
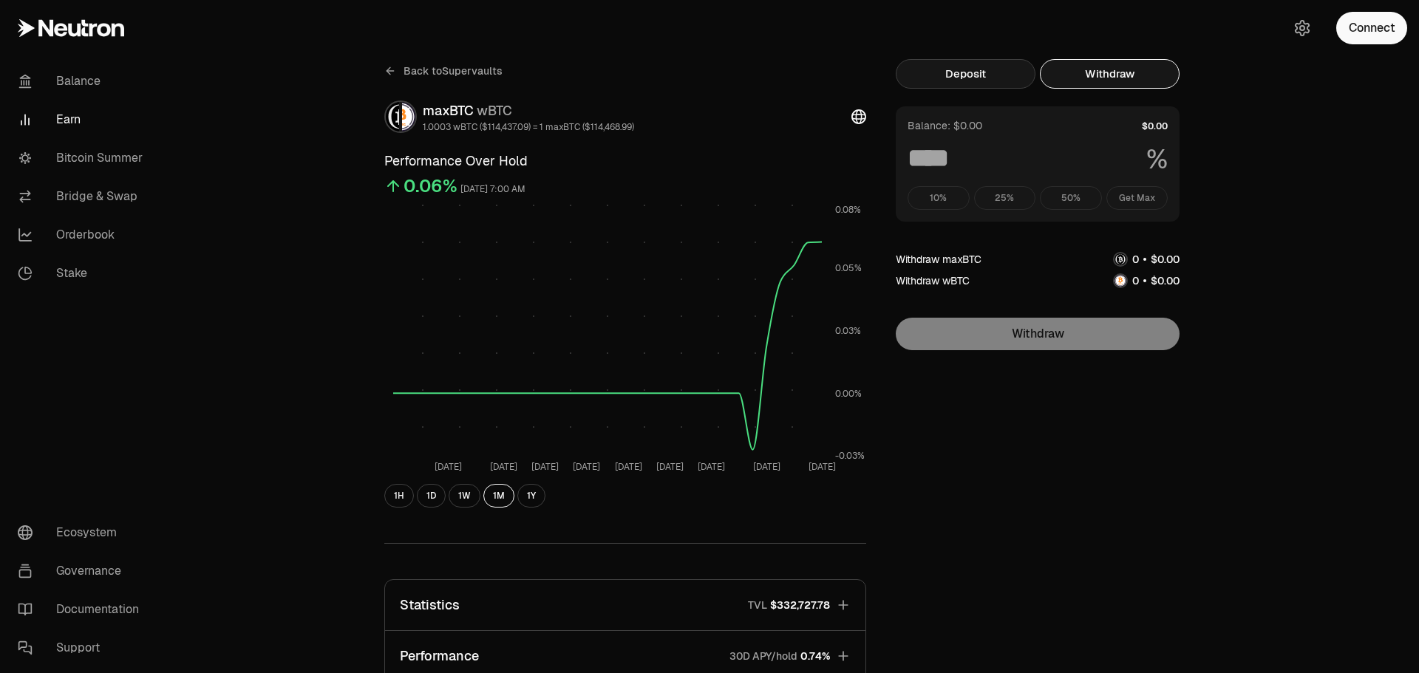
click at [996, 74] on button "Deposit" at bounding box center [966, 74] width 140 height 30
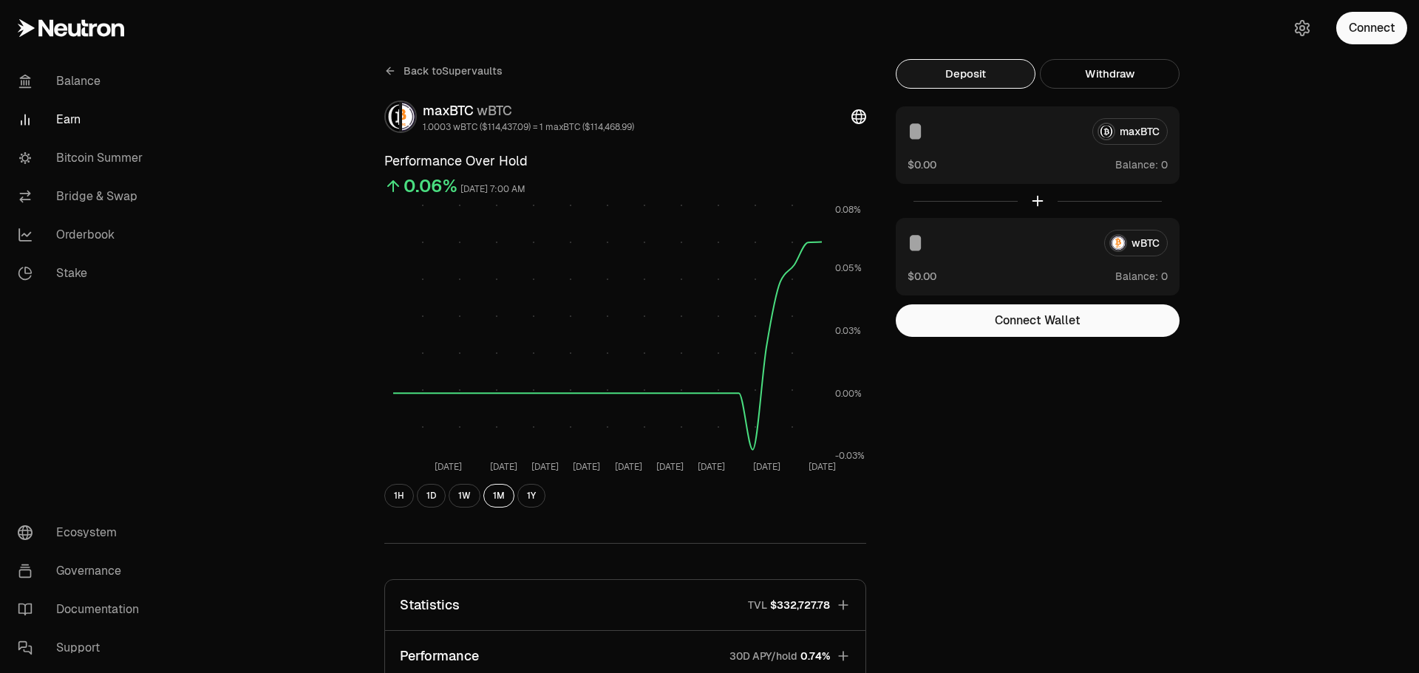
click at [964, 131] on input at bounding box center [994, 131] width 173 height 27
click at [945, 243] on input at bounding box center [1000, 243] width 185 height 27
click at [1034, 201] on div at bounding box center [1038, 201] width 284 height 34
click at [1141, 205] on div at bounding box center [1038, 201] width 284 height 34
click at [1372, 30] on button "Connect" at bounding box center [1371, 28] width 71 height 33
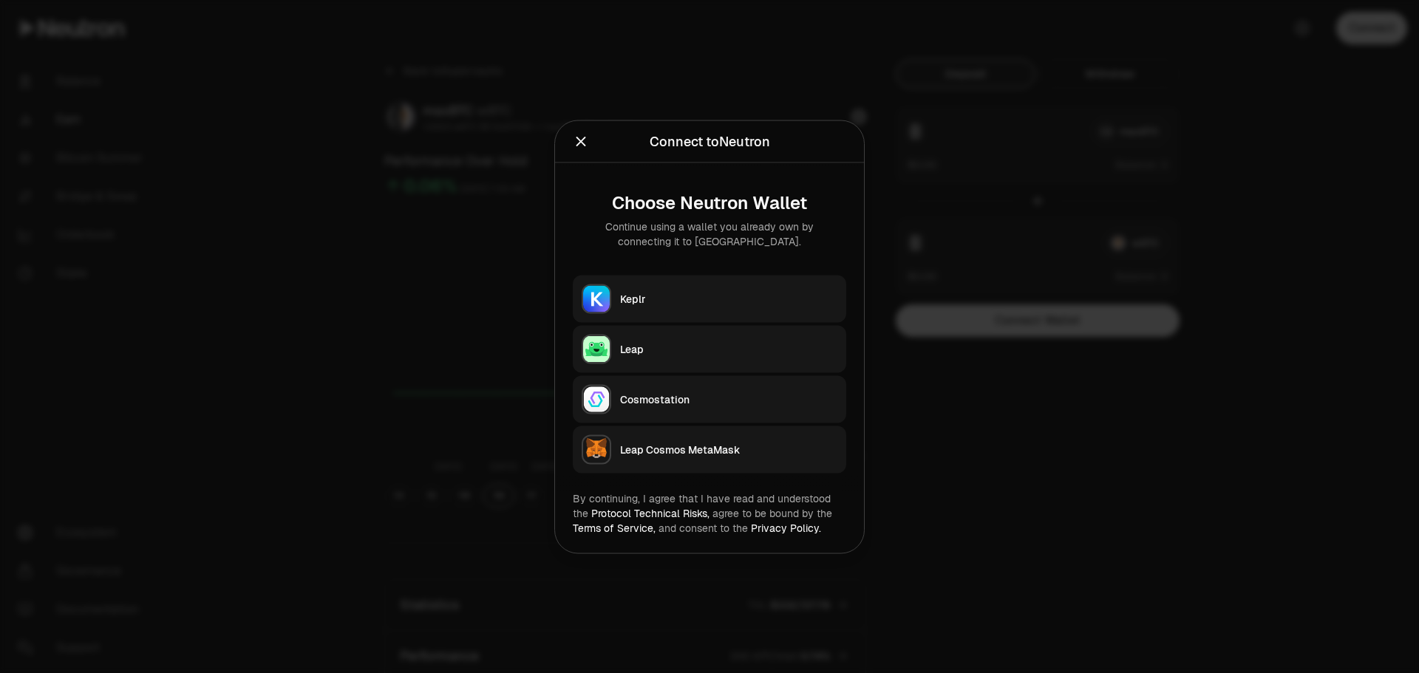
click at [656, 300] on div "Keplr" at bounding box center [728, 298] width 217 height 15
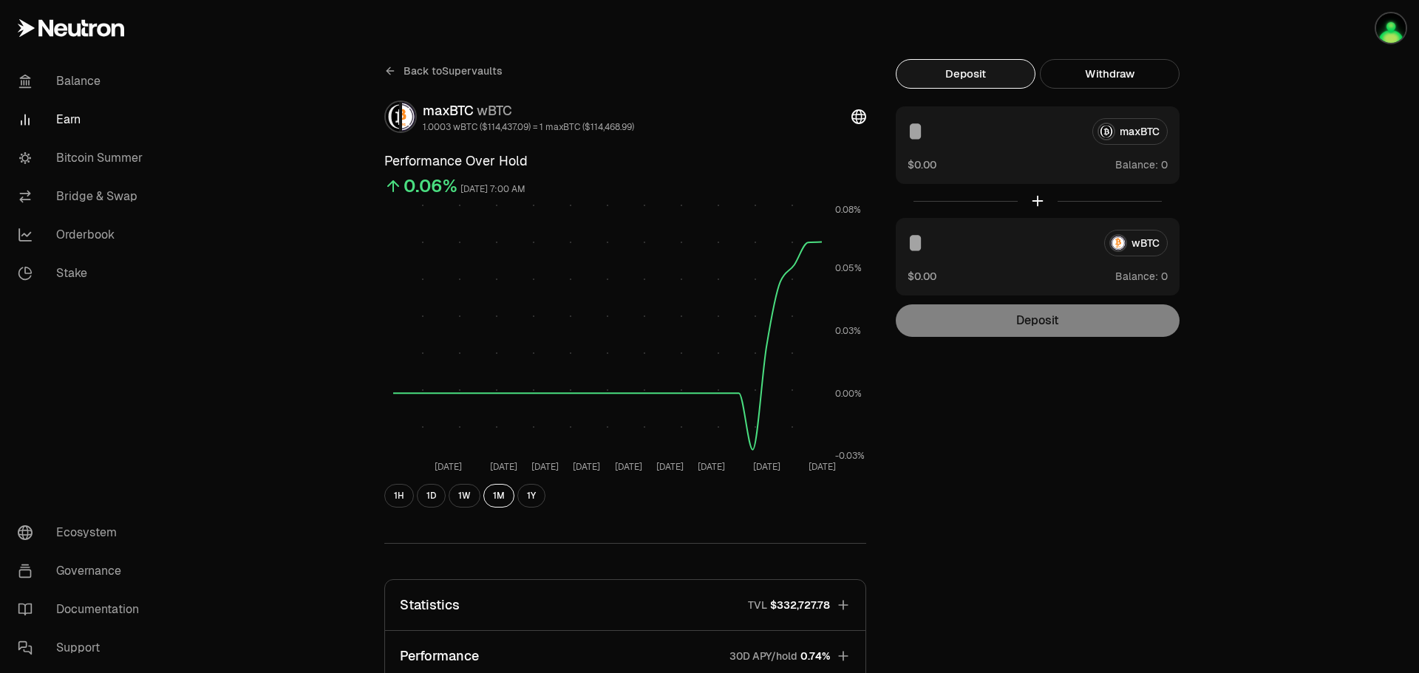
click at [952, 135] on input at bounding box center [994, 131] width 173 height 27
click at [973, 138] on input at bounding box center [994, 131] width 173 height 27
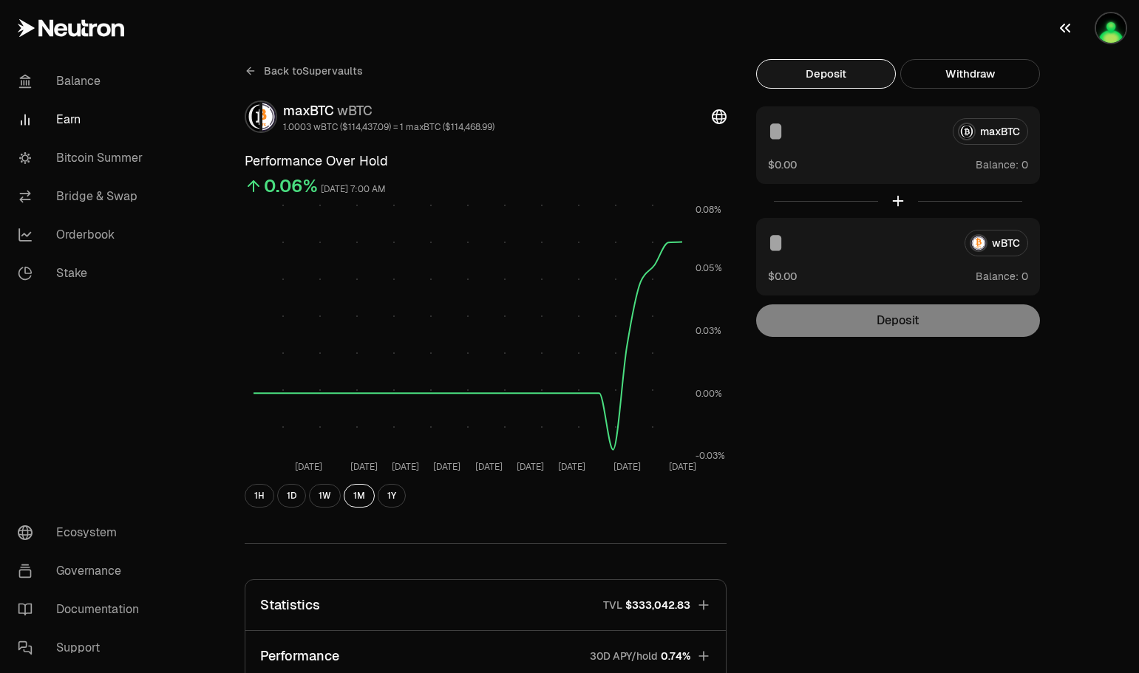
click at [1113, 27] on img "button" at bounding box center [1111, 28] width 30 height 30
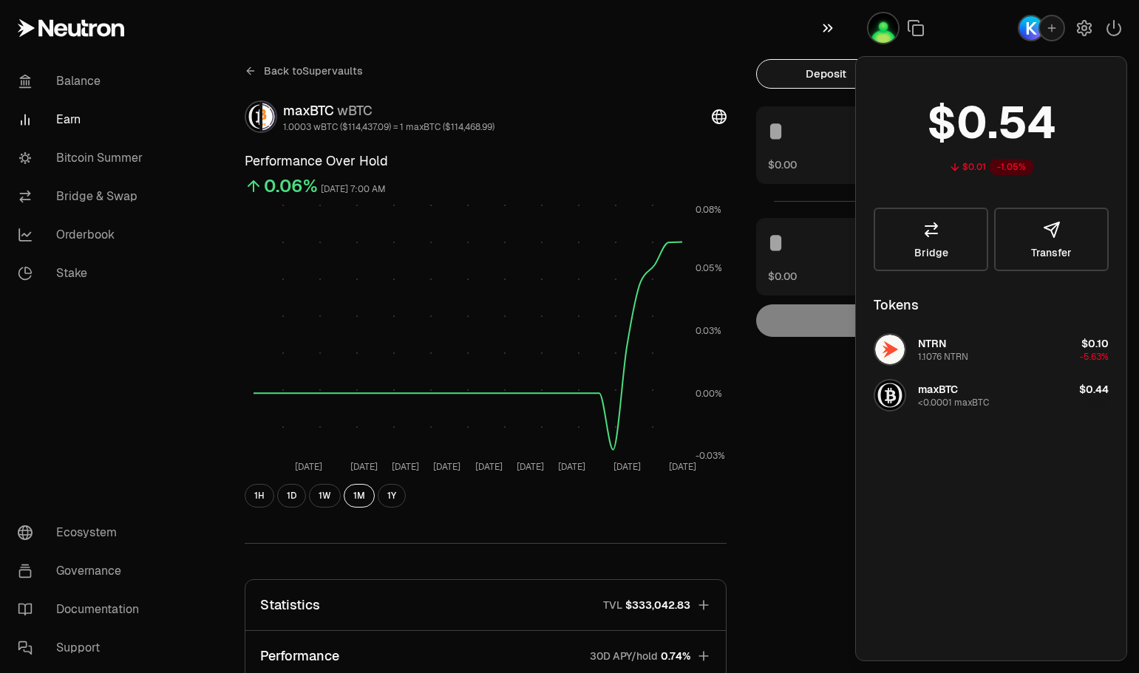
click at [834, 25] on icon "button" at bounding box center [828, 28] width 16 height 18
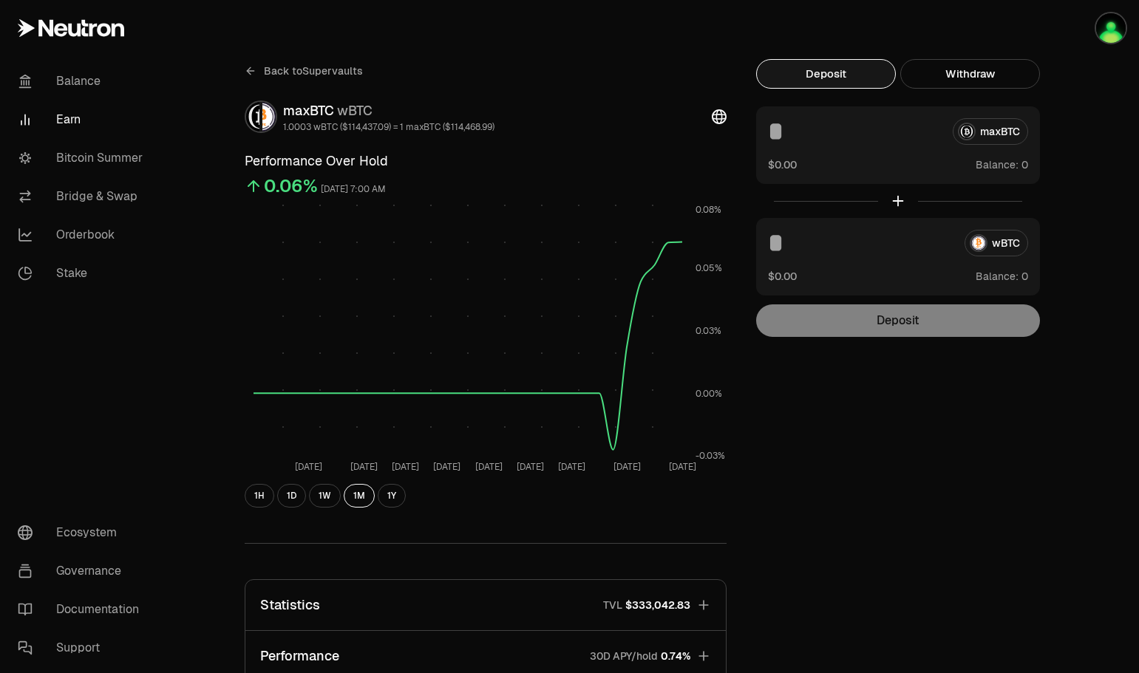
click at [1026, 166] on span "0" at bounding box center [1025, 164] width 7 height 13
click at [1010, 125] on div "maxBTC" at bounding box center [898, 131] width 260 height 27
click at [820, 132] on input at bounding box center [854, 131] width 173 height 27
drag, startPoint x: 805, startPoint y: 162, endPoint x: 797, endPoint y: 165, distance: 8.7
click at [804, 162] on div "$0.00 Balance:" at bounding box center [898, 165] width 260 height 16
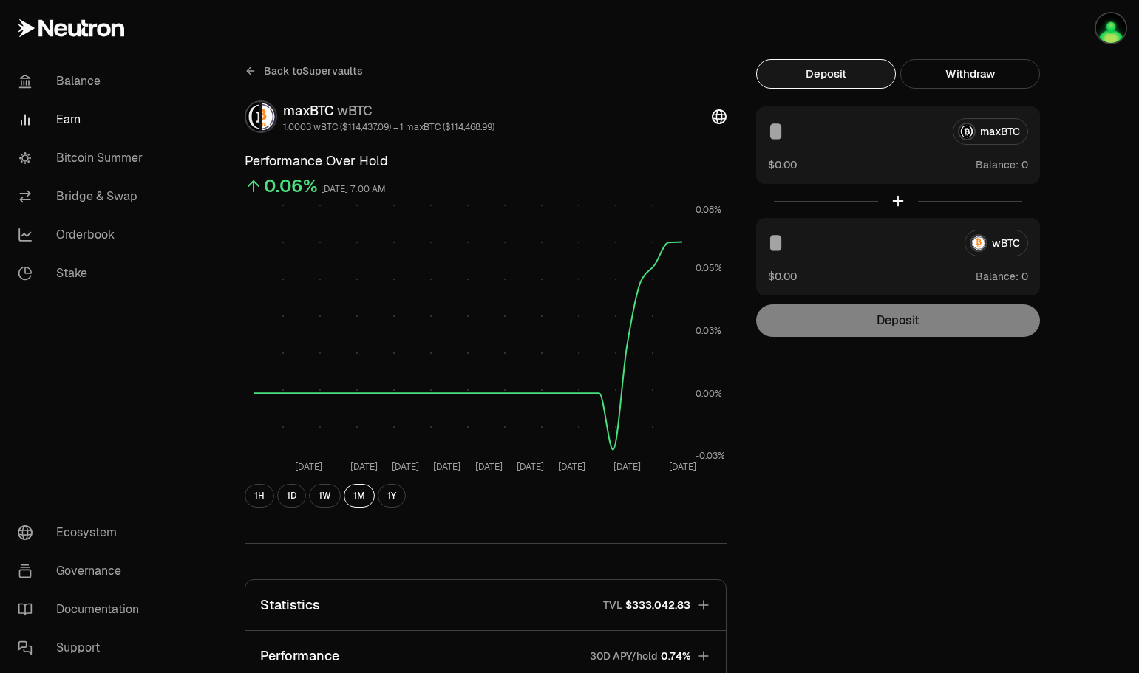
click at [788, 168] on button "$0.00" at bounding box center [782, 165] width 29 height 16
click at [831, 133] on input at bounding box center [854, 131] width 173 height 27
click at [854, 134] on input at bounding box center [854, 131] width 173 height 27
click at [1005, 164] on span "Balance:" at bounding box center [997, 164] width 43 height 15
click at [1025, 165] on span "0" at bounding box center [1025, 164] width 7 height 13
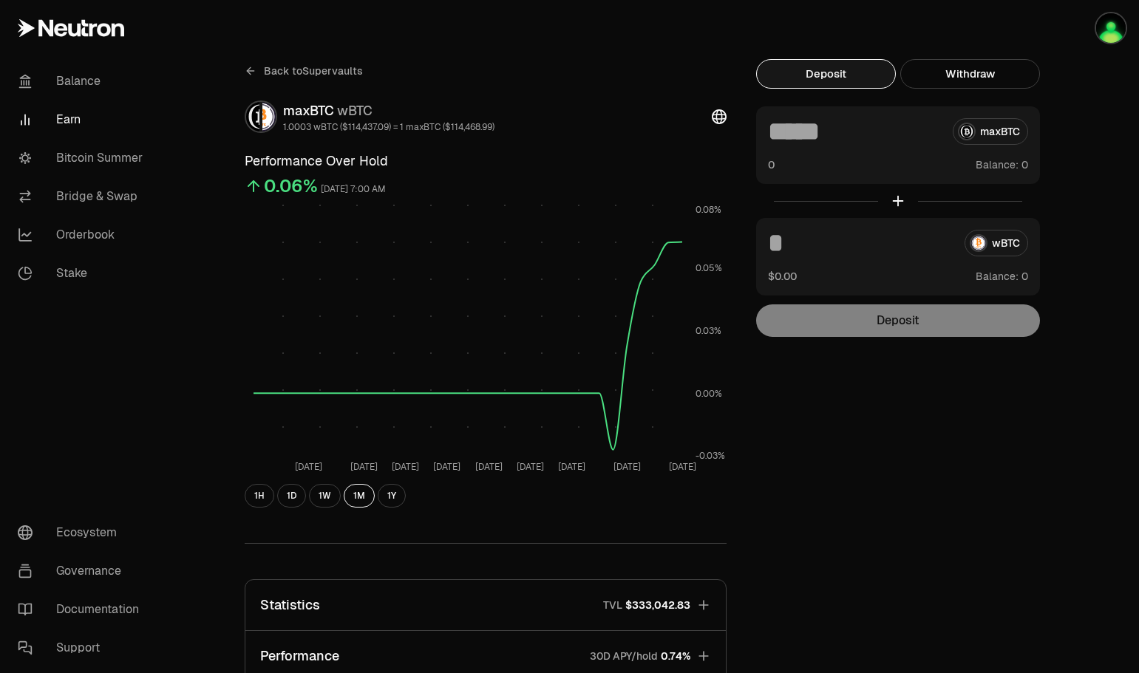
click at [1008, 134] on div "maxBTC" at bounding box center [898, 131] width 260 height 27
click at [858, 130] on input at bounding box center [854, 131] width 173 height 27
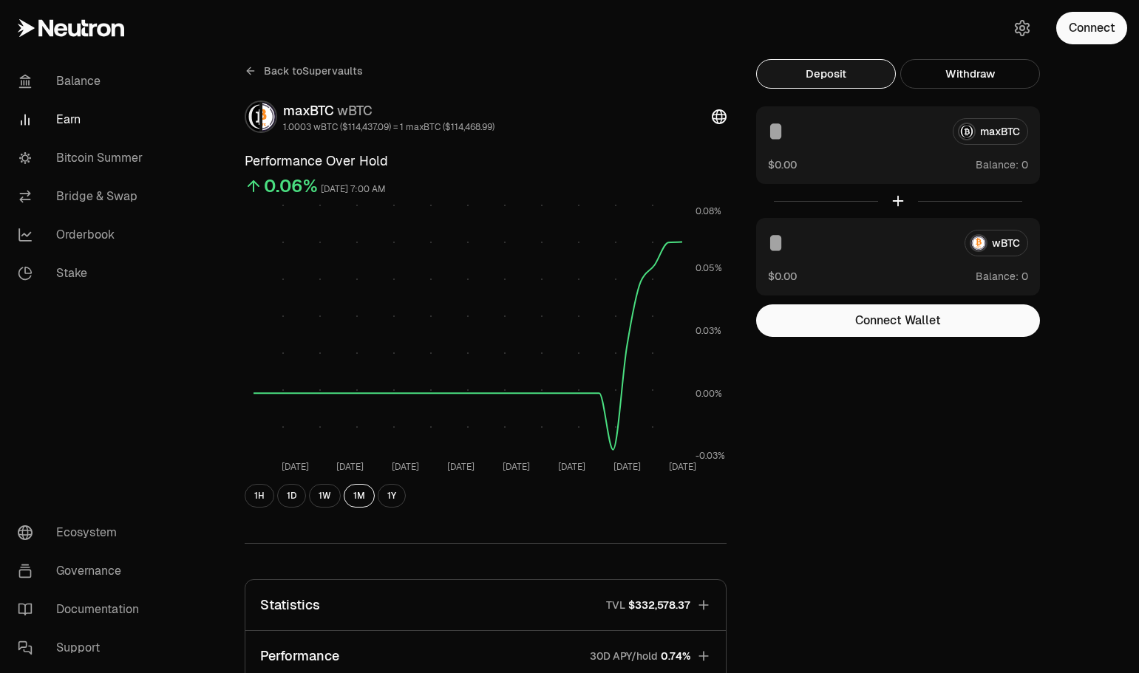
click at [1000, 165] on span "Balance:" at bounding box center [997, 164] width 43 height 15
click at [1083, 27] on button "Connect" at bounding box center [1091, 28] width 71 height 33
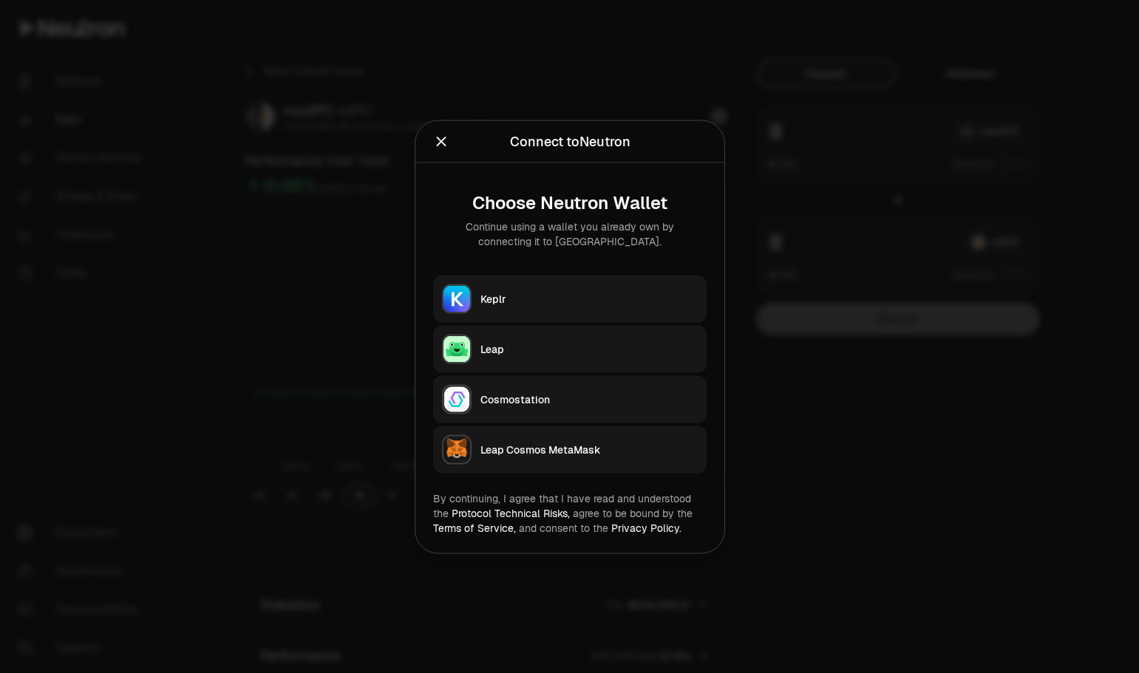
click at [440, 143] on icon "Close" at bounding box center [441, 142] width 10 height 10
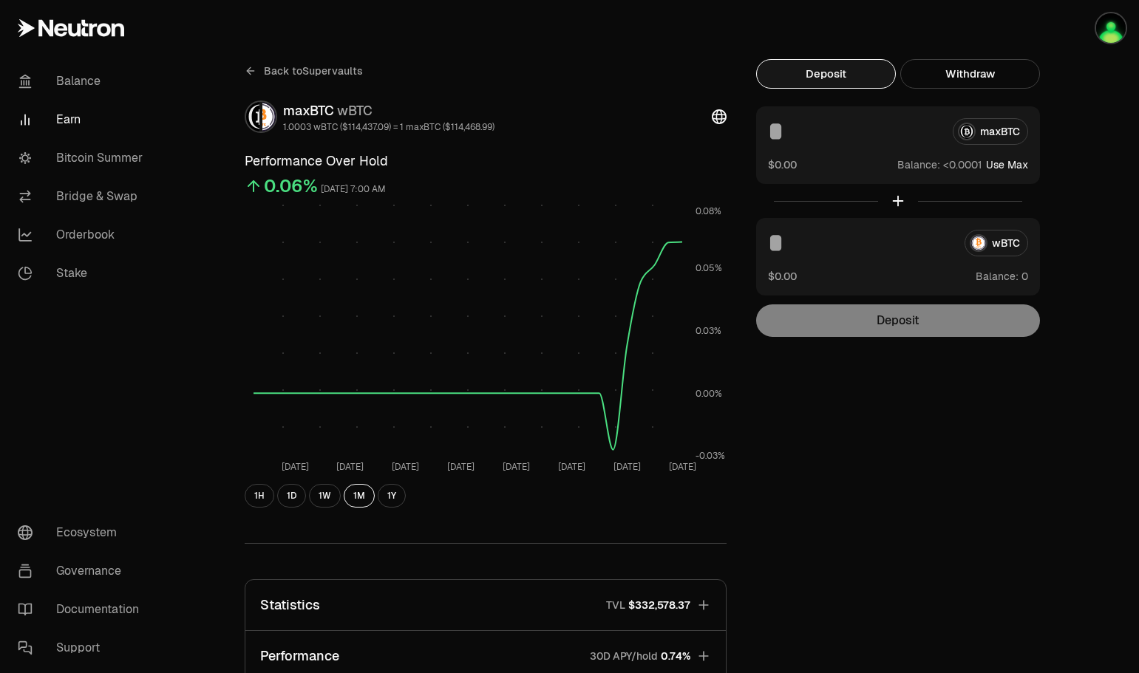
click at [1010, 166] on button "Use Max" at bounding box center [1007, 164] width 42 height 15
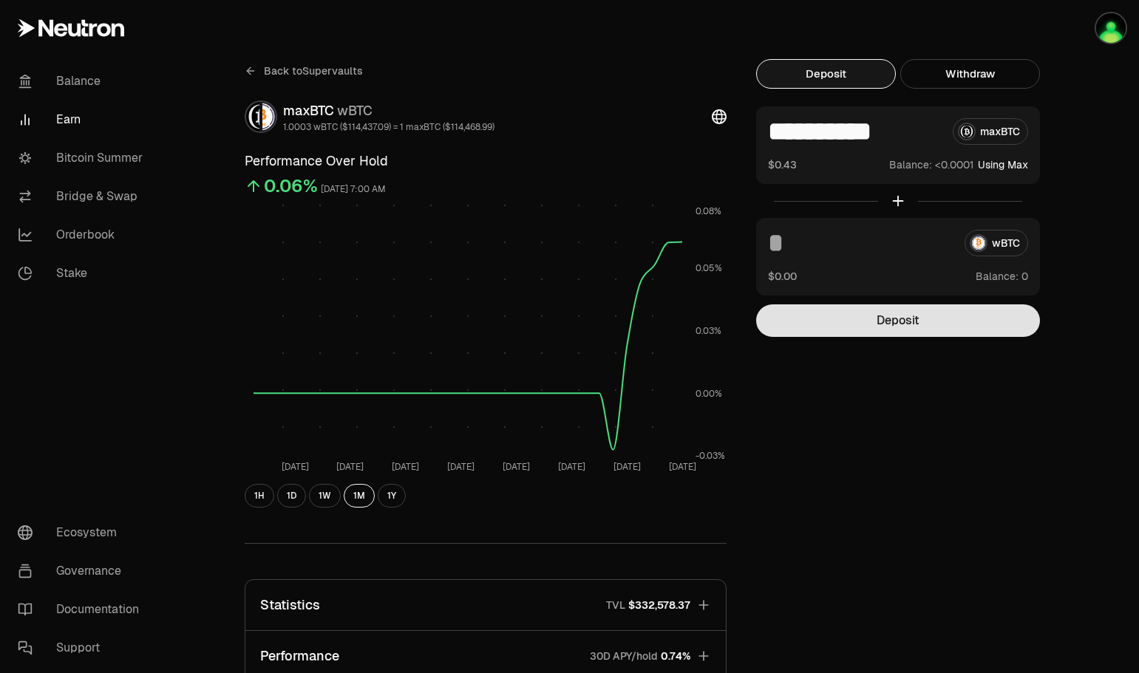
click at [894, 319] on button "Deposit" at bounding box center [898, 321] width 284 height 33
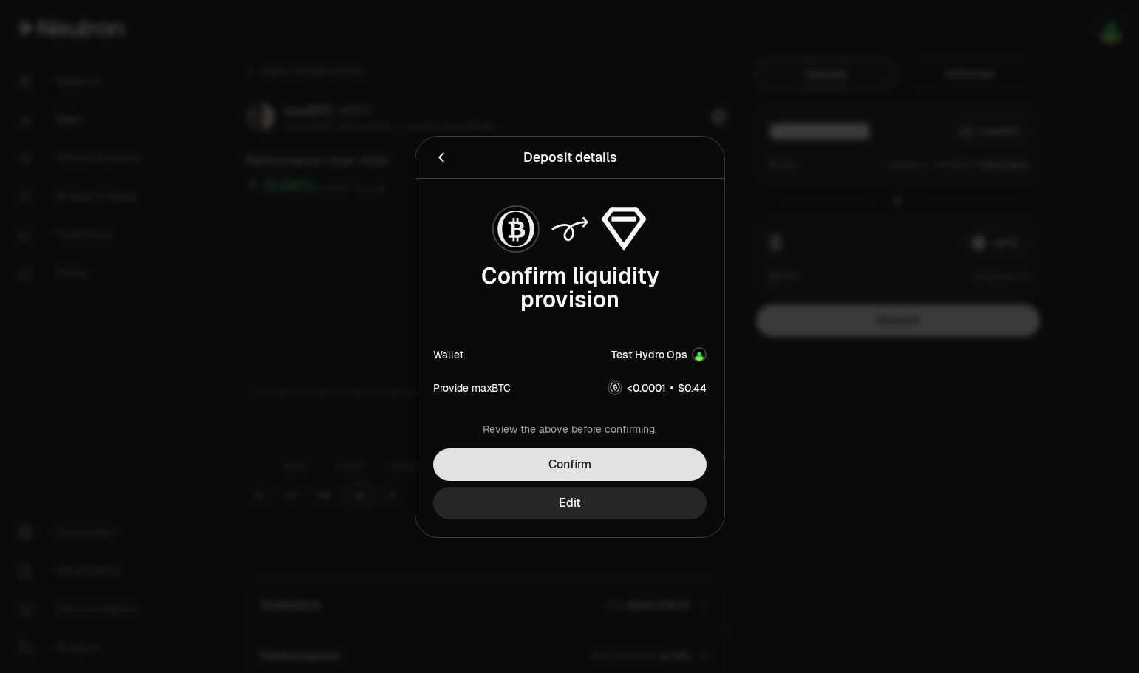
click at [569, 460] on button "Confirm" at bounding box center [569, 465] width 273 height 33
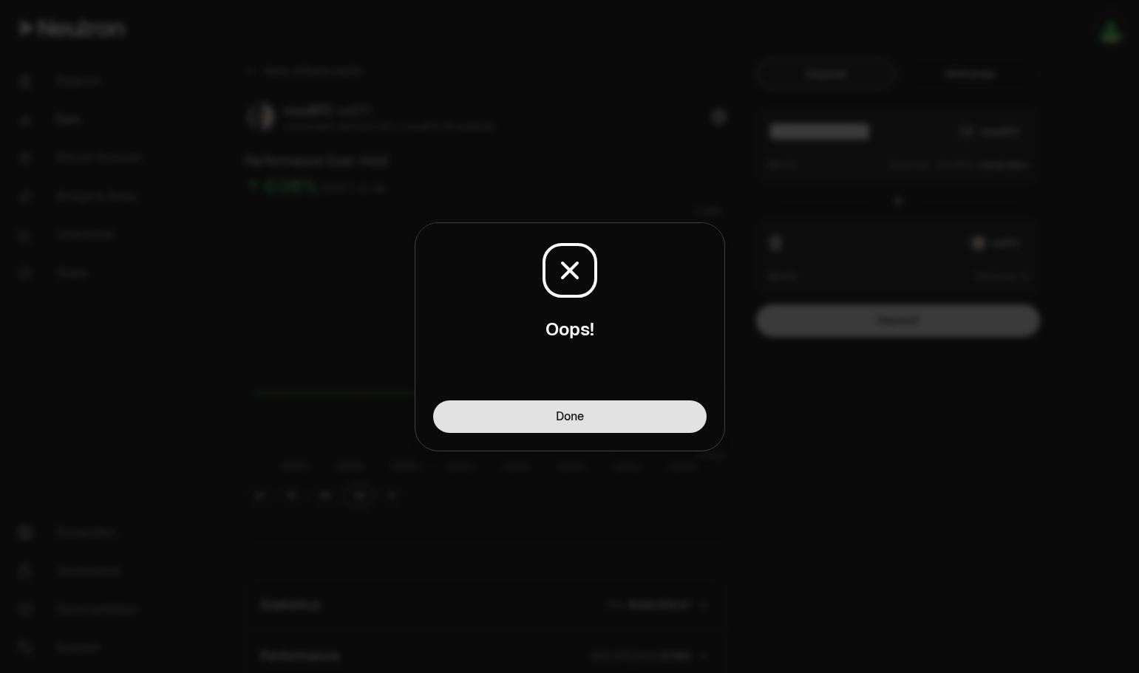
click at [650, 413] on button "Done" at bounding box center [569, 417] width 273 height 33
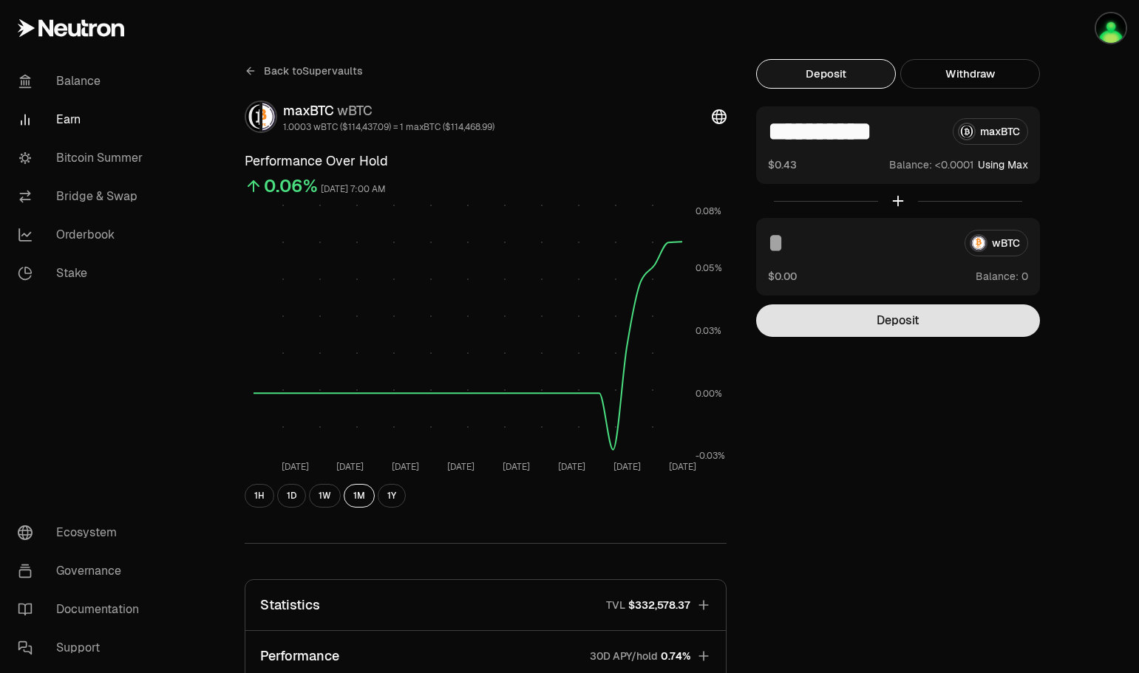
click at [892, 323] on button "Deposit" at bounding box center [898, 321] width 284 height 33
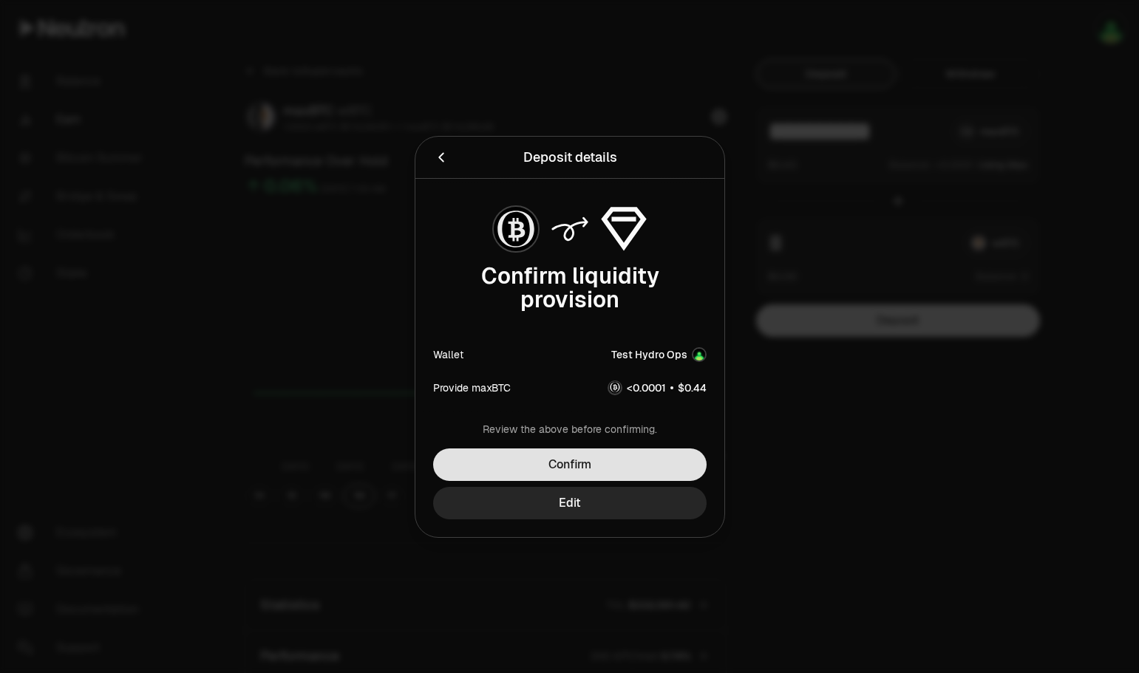
click at [560, 464] on button "Confirm" at bounding box center [569, 465] width 273 height 33
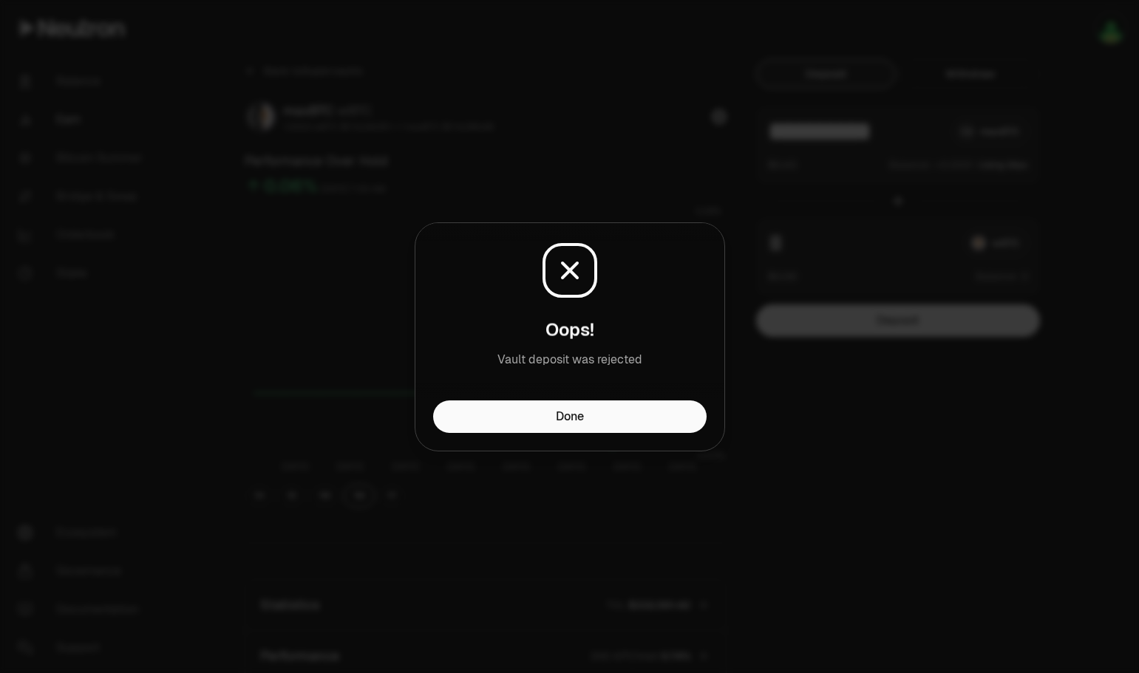
click at [630, 435] on div "Done" at bounding box center [569, 426] width 309 height 50
drag, startPoint x: 636, startPoint y: 427, endPoint x: 650, endPoint y: 427, distance: 13.3
click at [637, 427] on button "Done" at bounding box center [569, 417] width 273 height 33
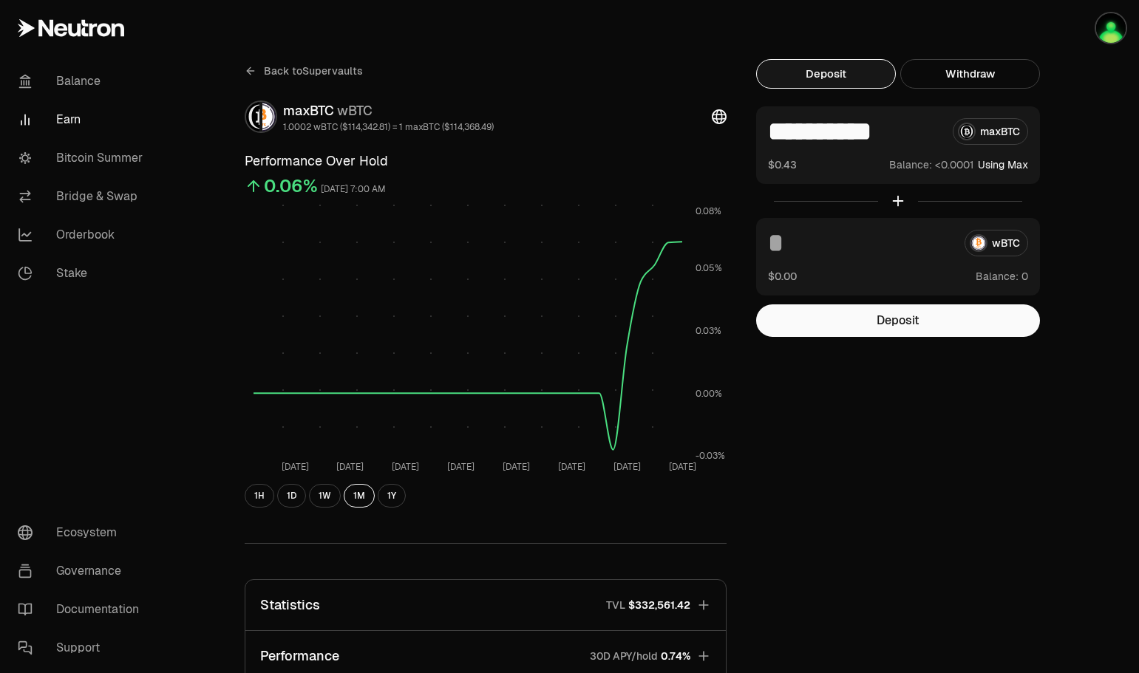
drag, startPoint x: 888, startPoint y: 131, endPoint x: 927, endPoint y: 129, distance: 39.2
click at [927, 129] on input "**********" at bounding box center [854, 131] width 173 height 27
type input "********"
click at [903, 319] on button "Deposit" at bounding box center [898, 321] width 284 height 33
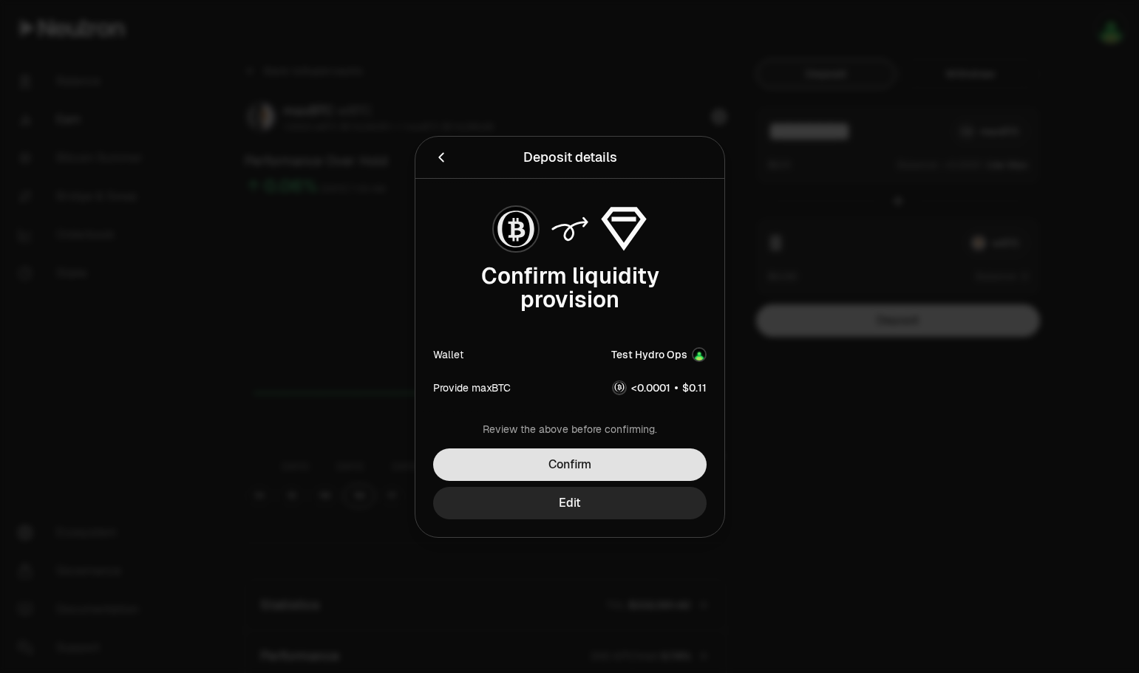
click at [571, 461] on button "Confirm" at bounding box center [569, 465] width 273 height 33
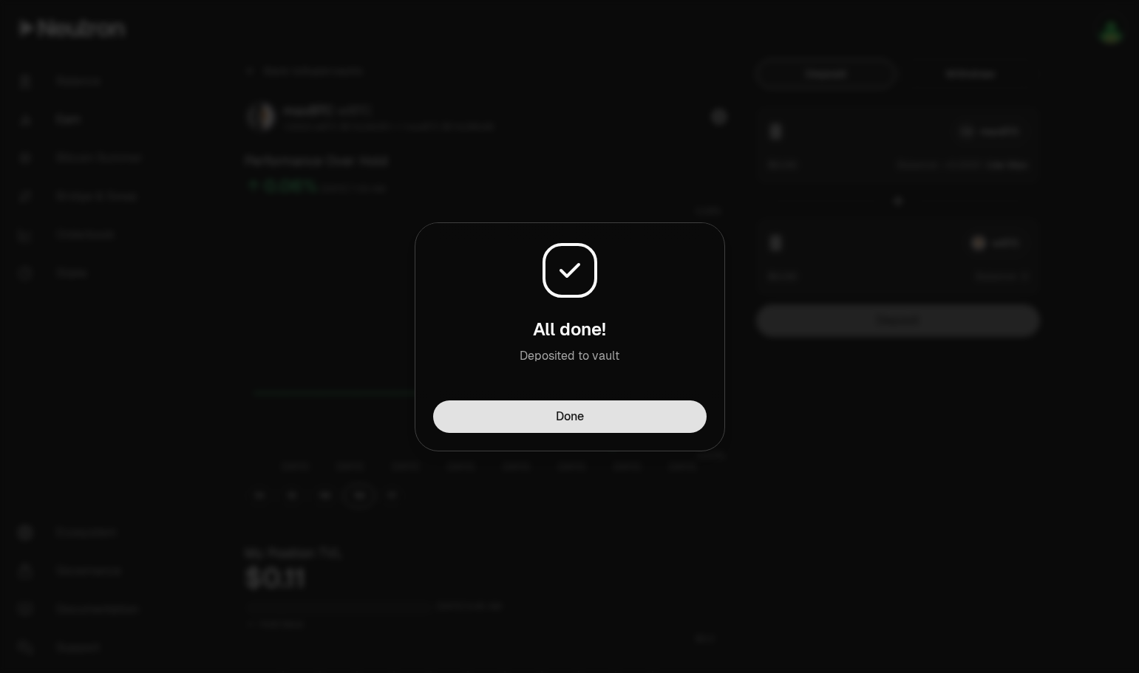
click at [580, 413] on button "Done" at bounding box center [569, 417] width 273 height 33
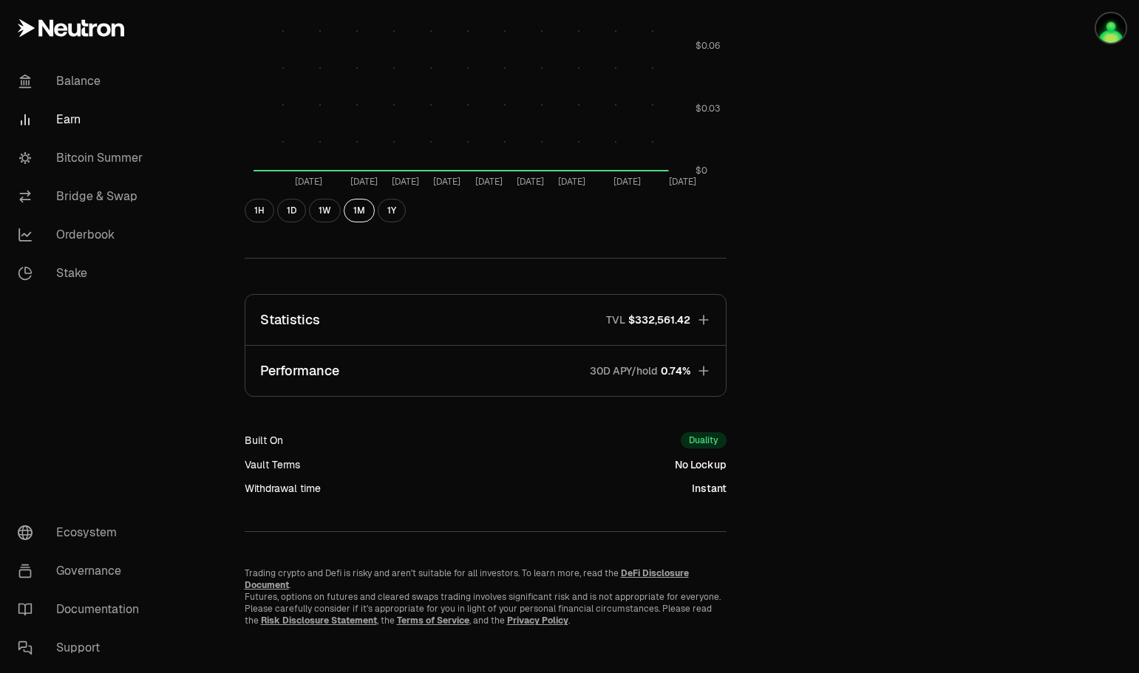
scroll to position [716, 0]
click at [703, 369] on icon "button" at bounding box center [703, 370] width 10 height 10
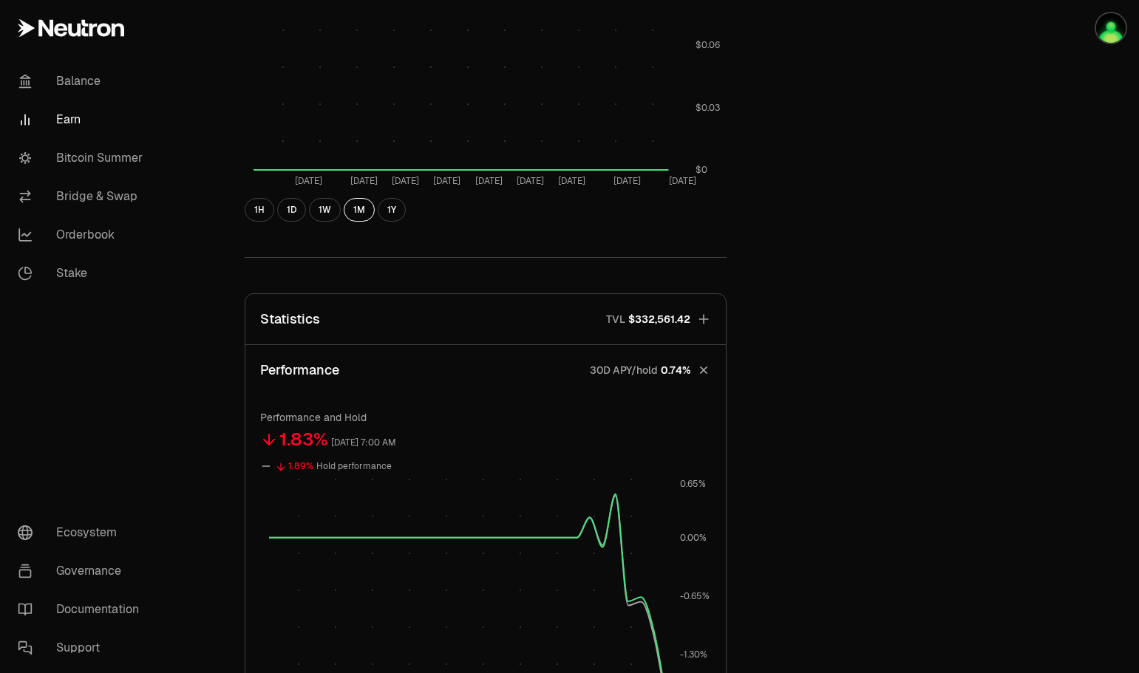
click at [703, 369] on icon "button" at bounding box center [703, 371] width 14 height 14
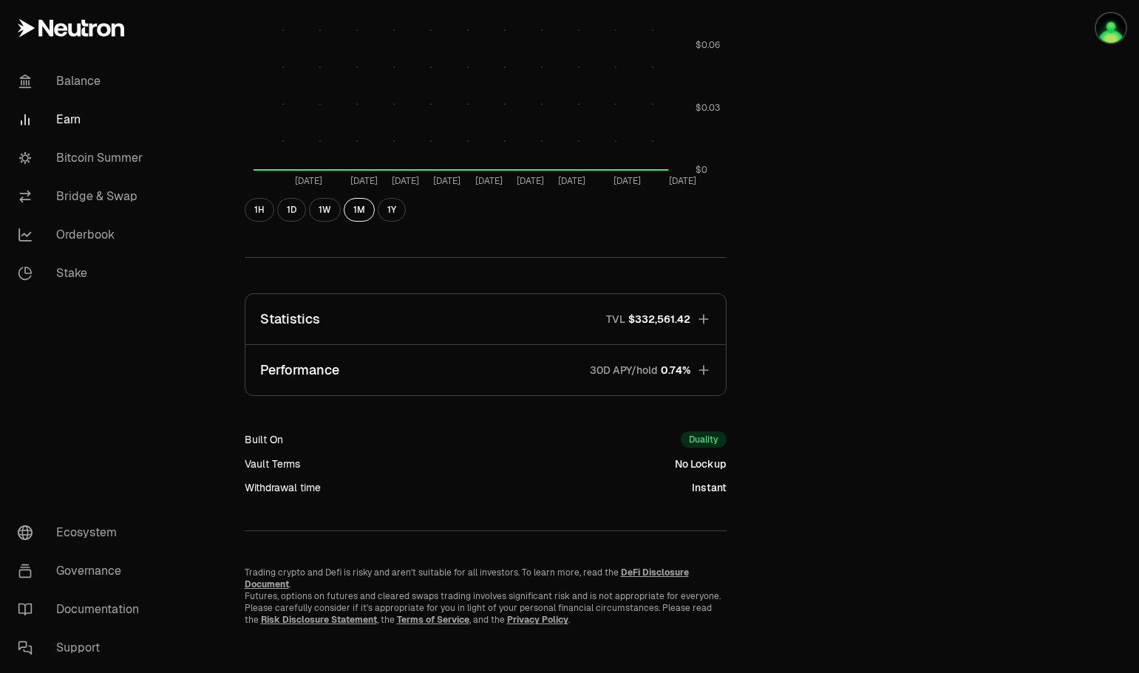
click at [703, 317] on icon "button" at bounding box center [703, 319] width 15 height 15
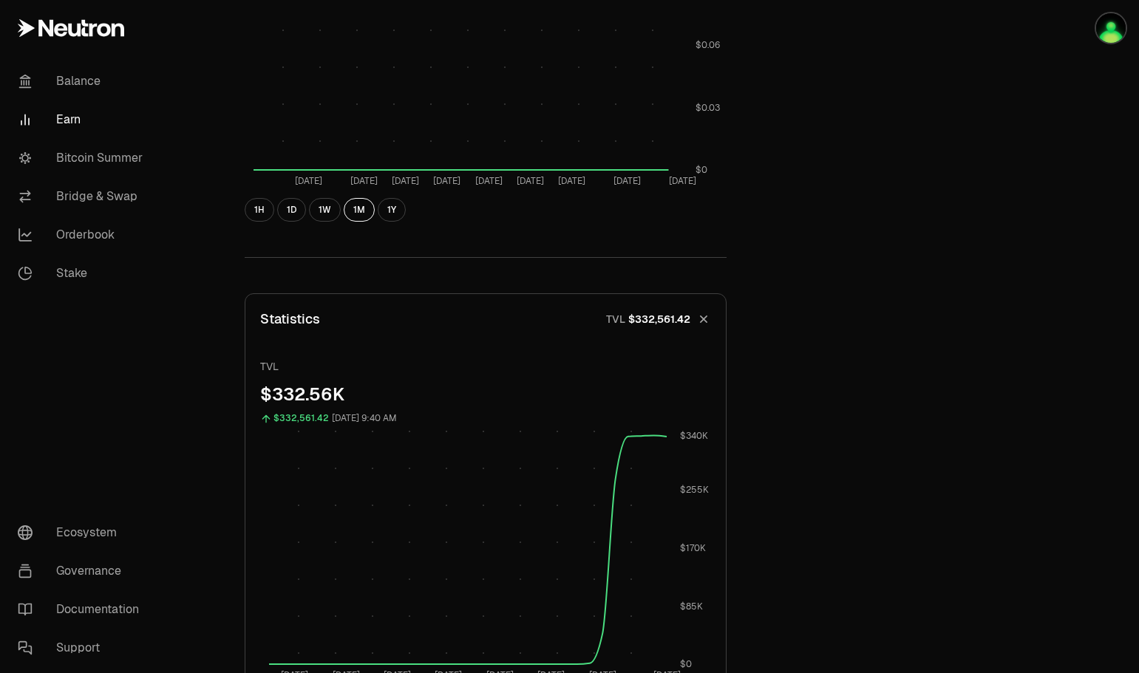
click at [703, 317] on icon "button" at bounding box center [703, 319] width 21 height 21
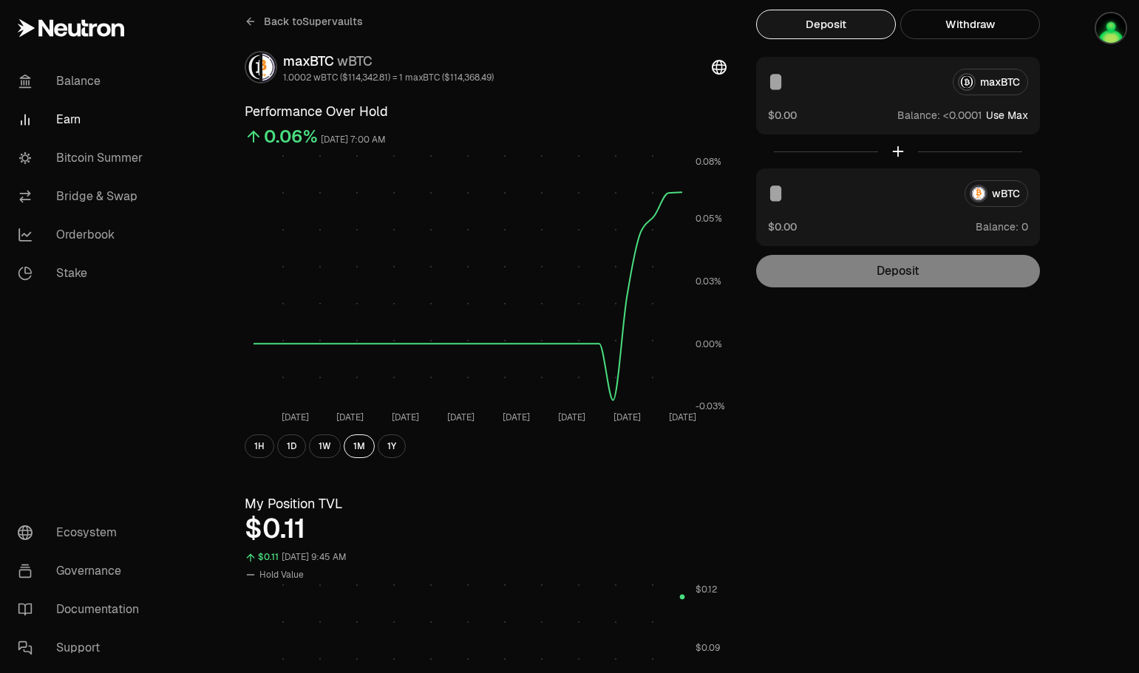
scroll to position [0, 0]
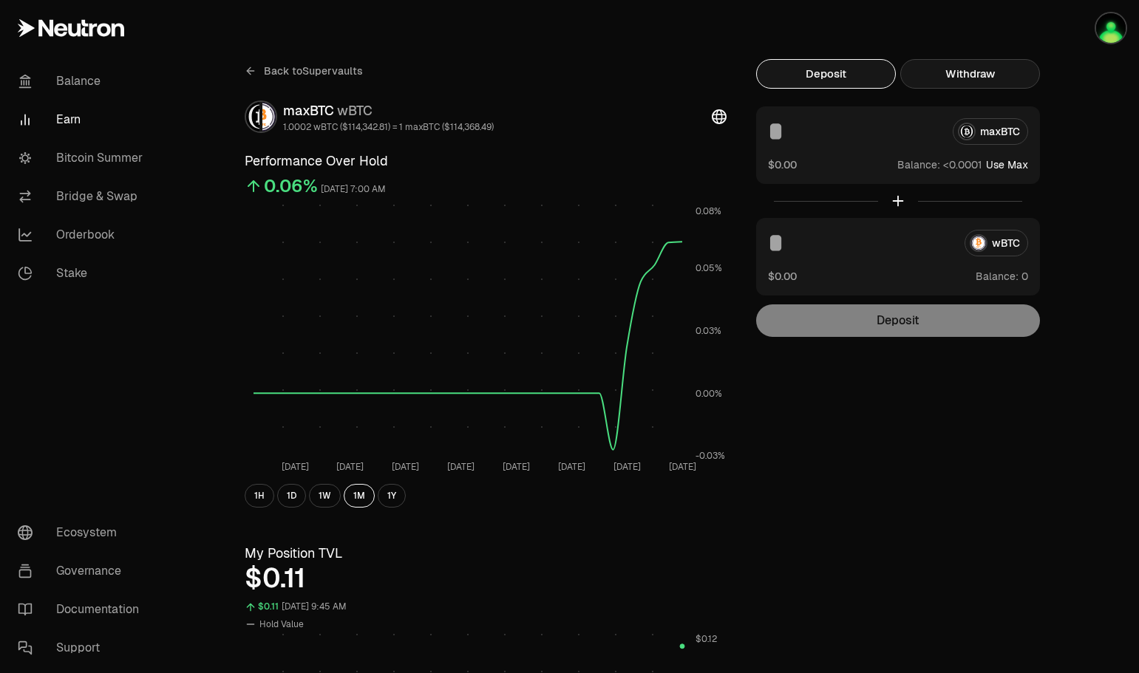
click at [976, 76] on button "Withdraw" at bounding box center [970, 74] width 140 height 30
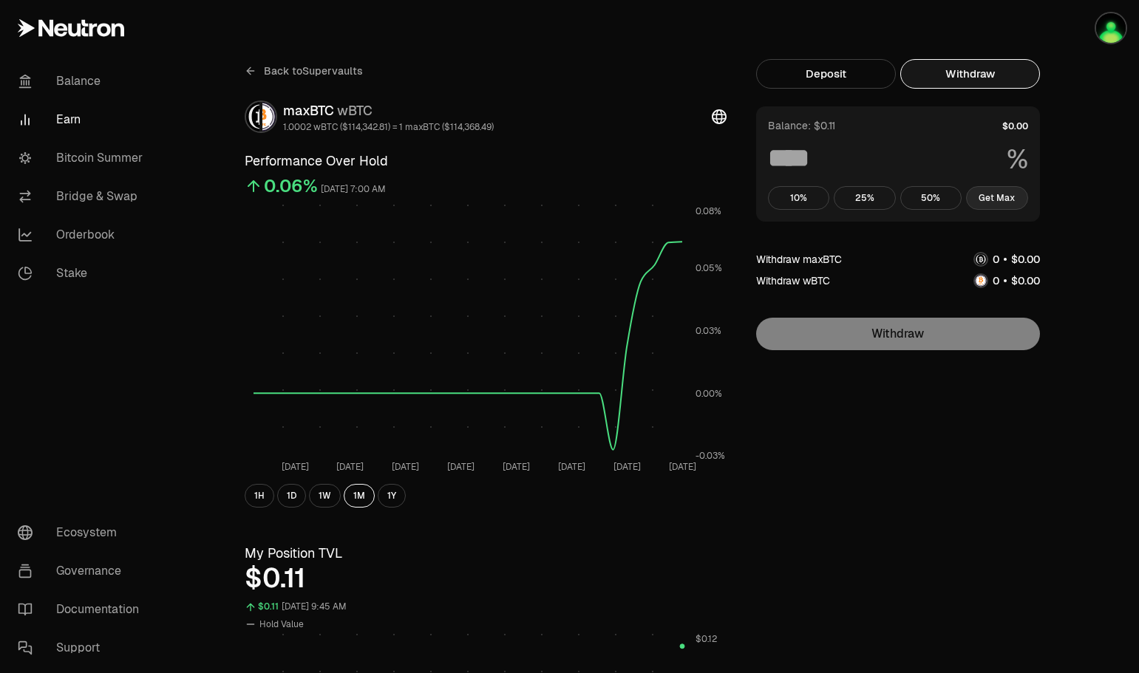
click at [999, 193] on button "Get Max" at bounding box center [997, 198] width 62 height 24
type input "***"
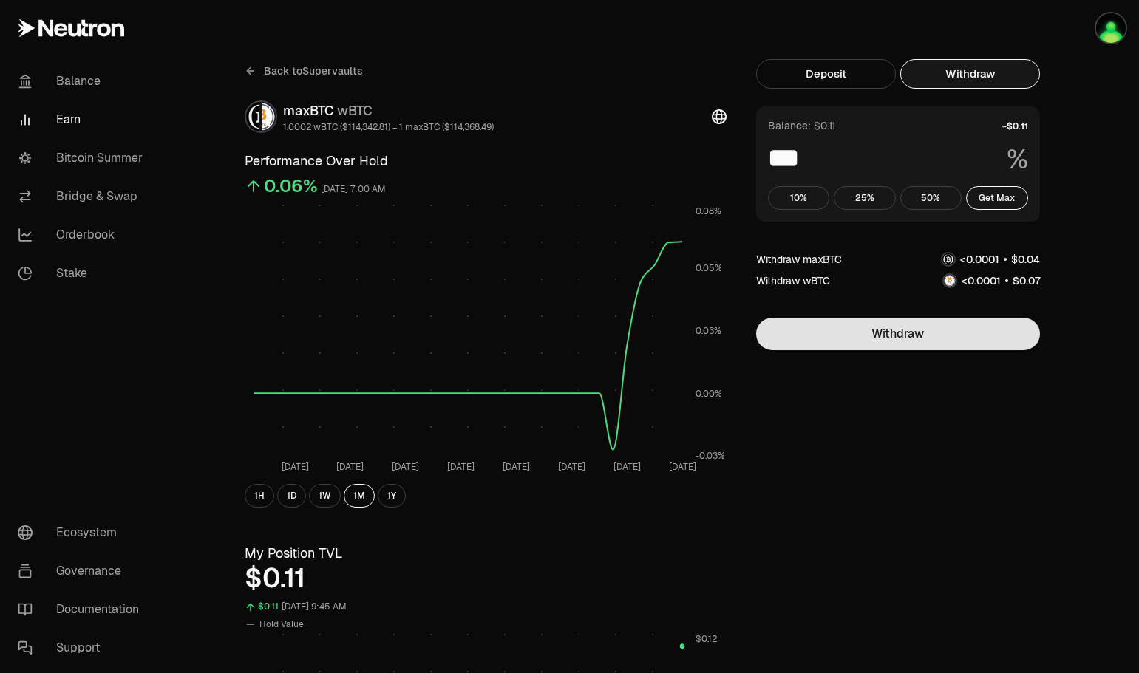
click at [903, 333] on button "Withdraw" at bounding box center [898, 334] width 284 height 33
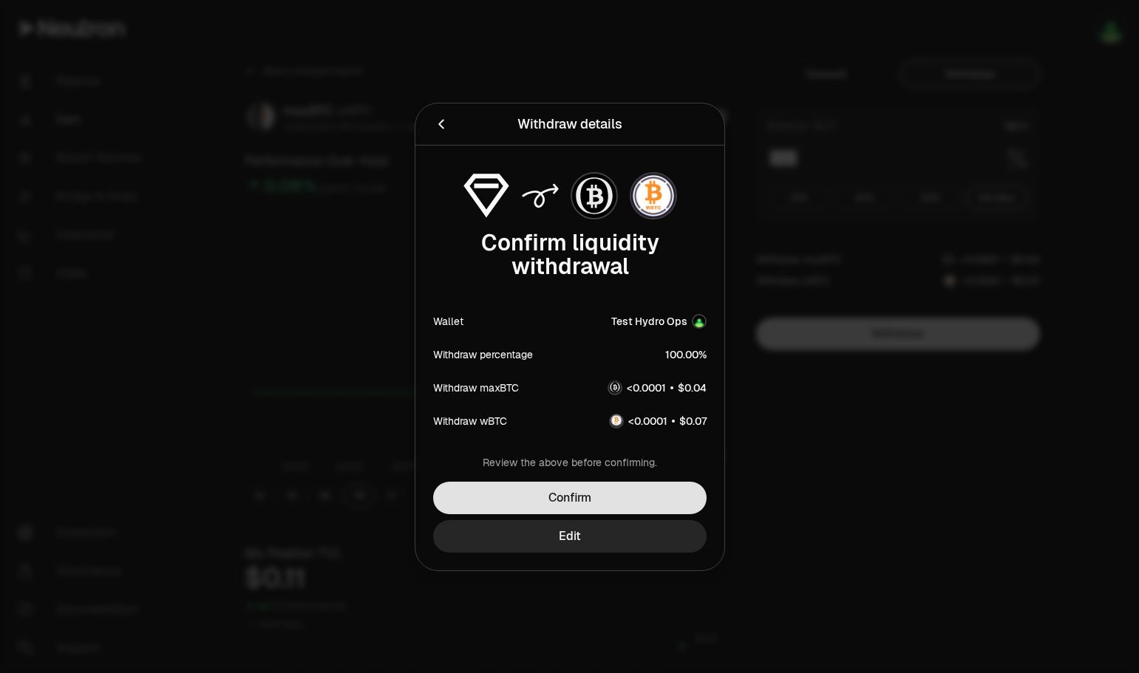
click at [591, 497] on button "Confirm" at bounding box center [569, 498] width 273 height 33
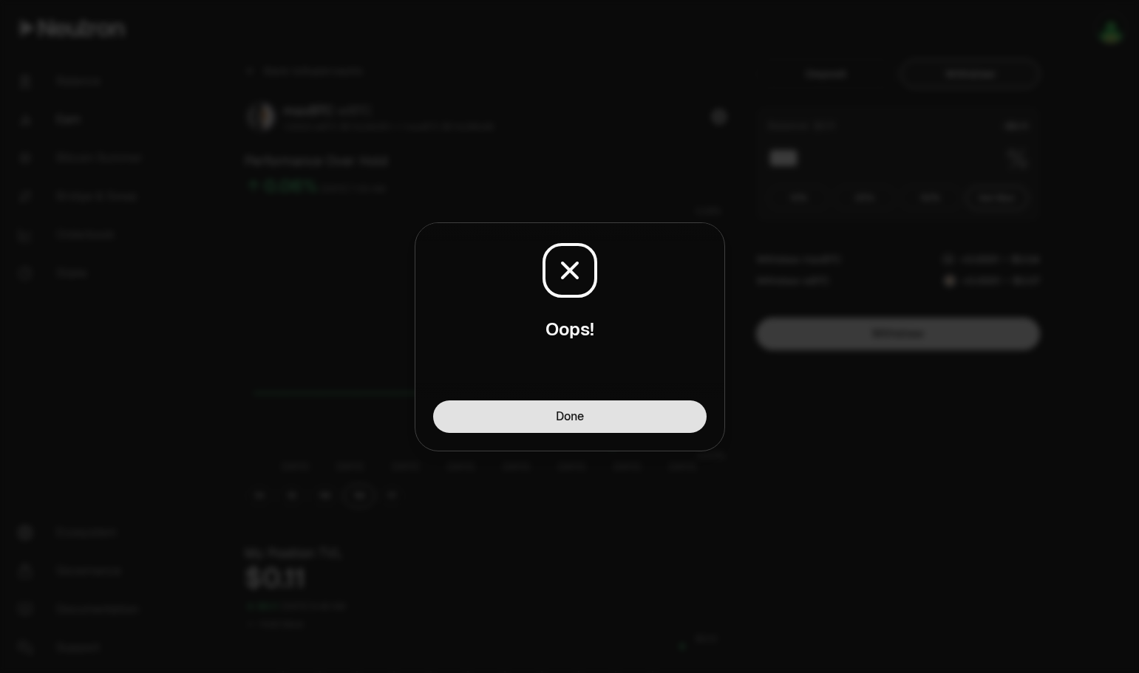
click at [633, 417] on button "Done" at bounding box center [569, 417] width 273 height 33
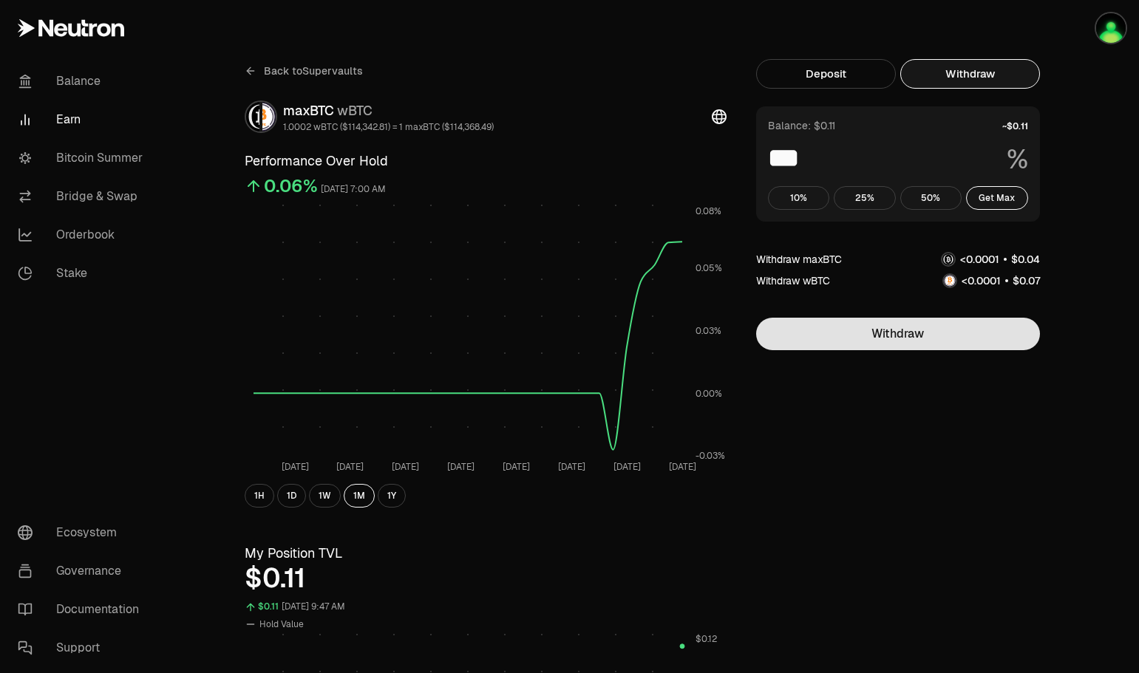
click at [913, 335] on button "Withdraw" at bounding box center [898, 334] width 284 height 33
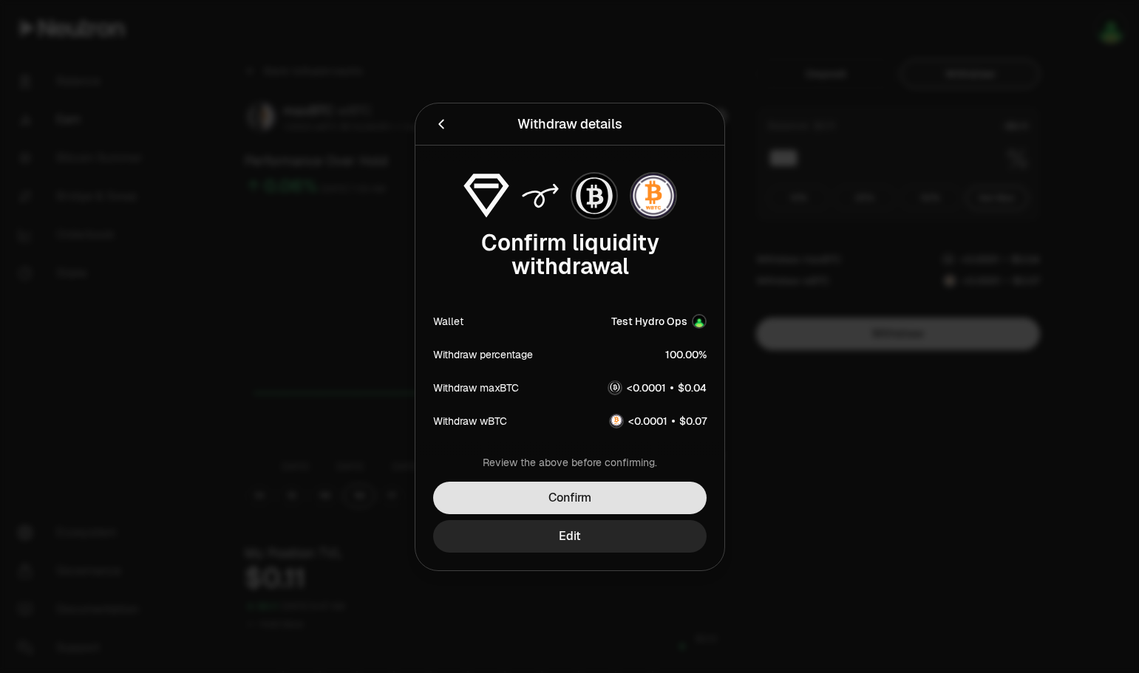
click at [594, 505] on button "Confirm" at bounding box center [569, 498] width 273 height 33
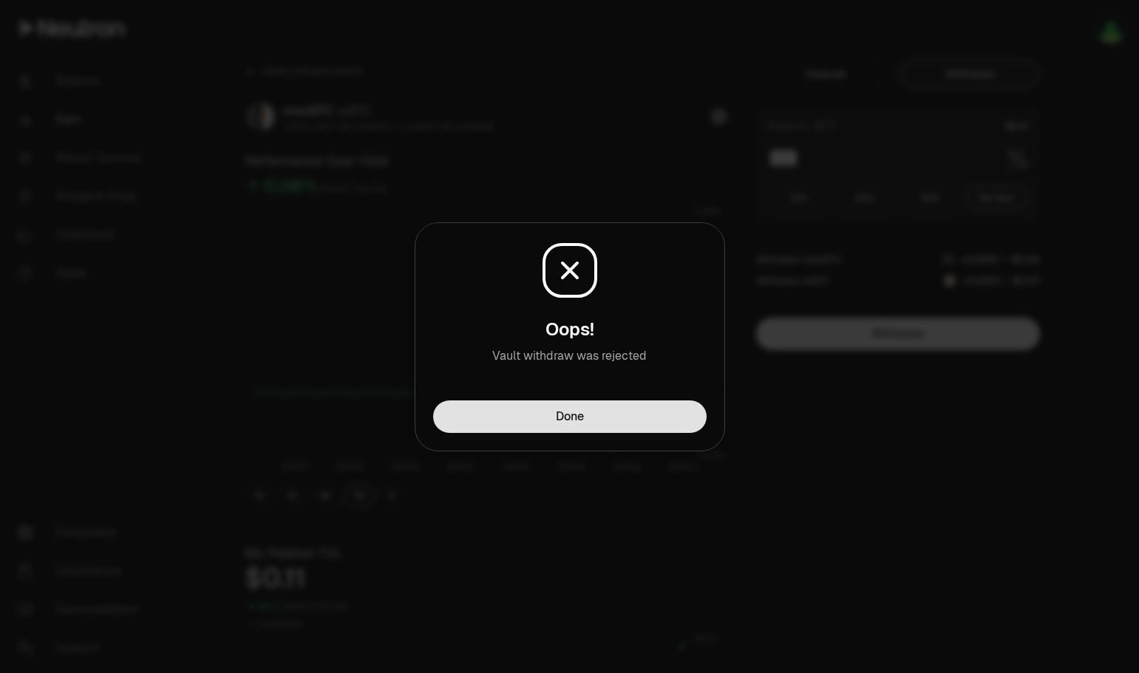
click at [617, 415] on button "Done" at bounding box center [569, 417] width 273 height 33
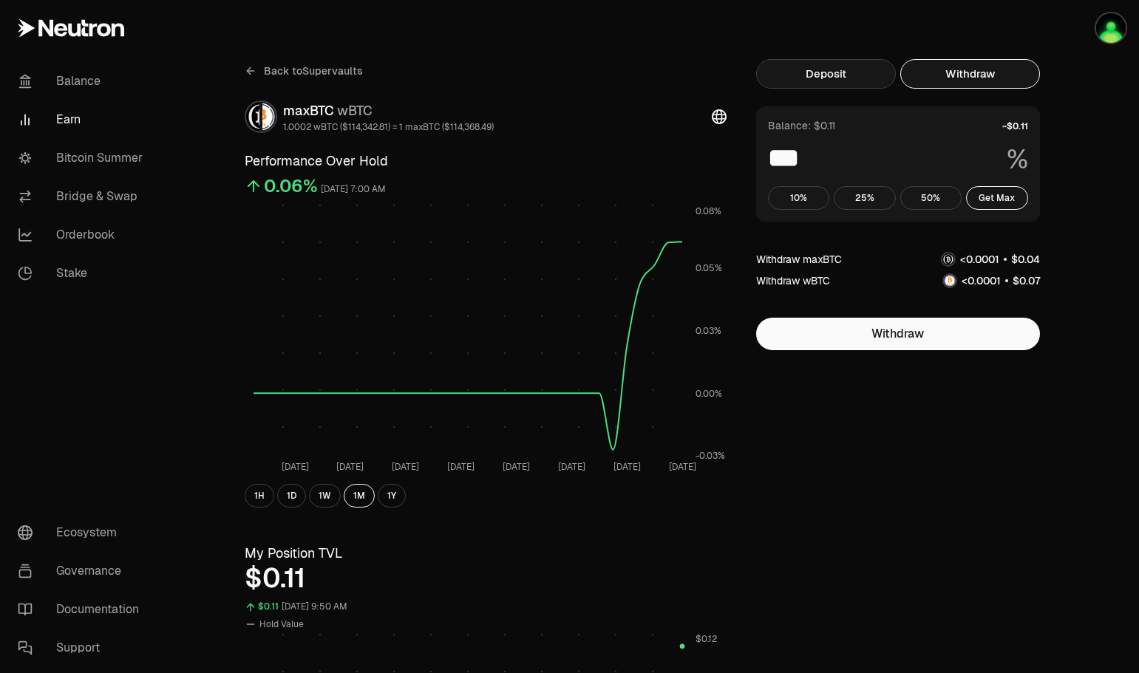
click at [846, 75] on button "Deposit" at bounding box center [826, 74] width 140 height 30
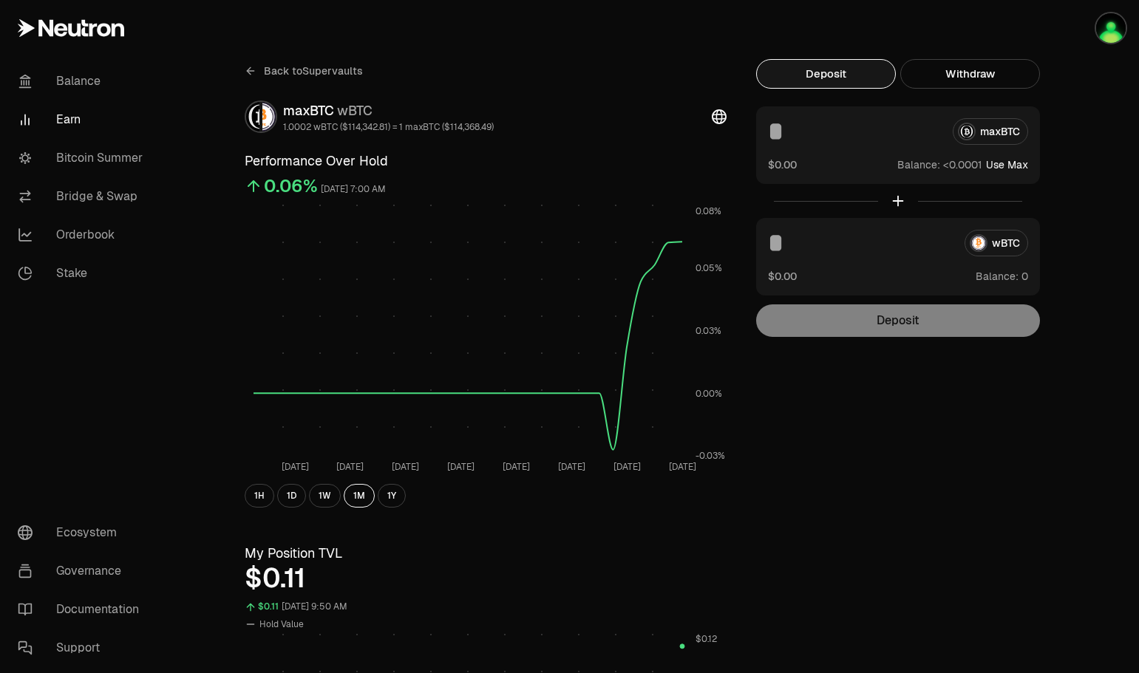
click at [897, 201] on div at bounding box center [898, 201] width 284 height 34
click at [1011, 173] on div "maxBTC $0.00 Balance: Use Max" at bounding box center [898, 145] width 284 height 78
click at [1010, 167] on button "Use Max" at bounding box center [1007, 164] width 42 height 15
type input "**********"
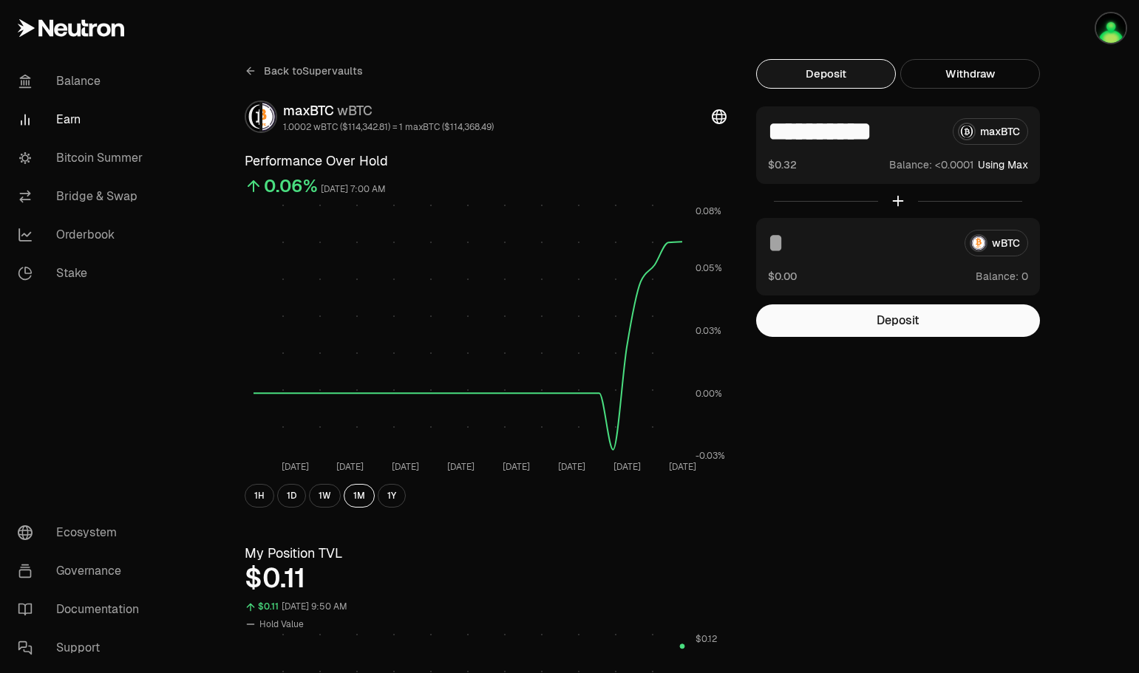
click at [872, 129] on input "**********" at bounding box center [854, 131] width 173 height 27
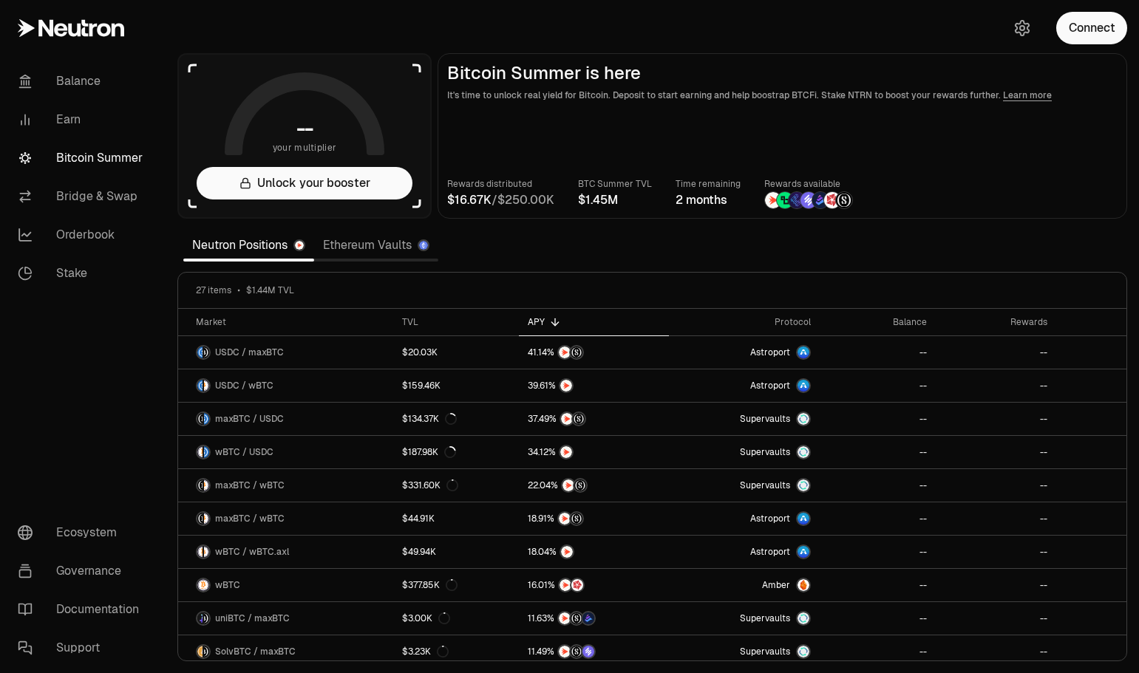
click at [98, 157] on link "Bitcoin Summer" at bounding box center [83, 158] width 154 height 38
click at [78, 115] on link "Earn" at bounding box center [83, 120] width 154 height 38
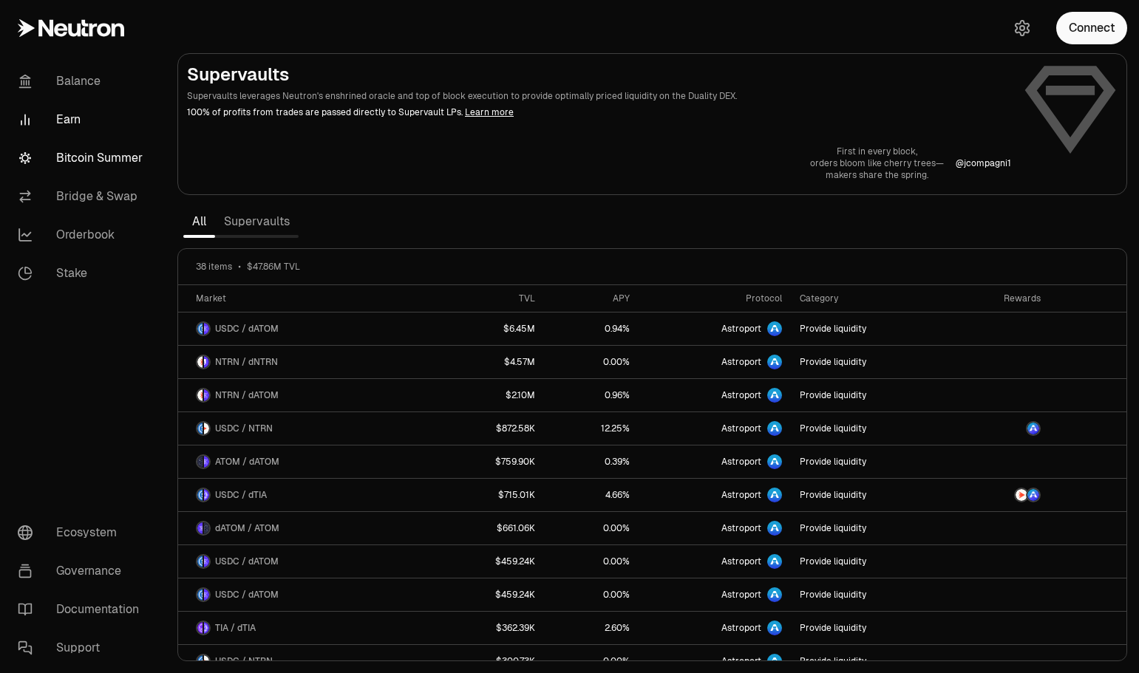
click at [100, 155] on link "Bitcoin Summer" at bounding box center [83, 158] width 154 height 38
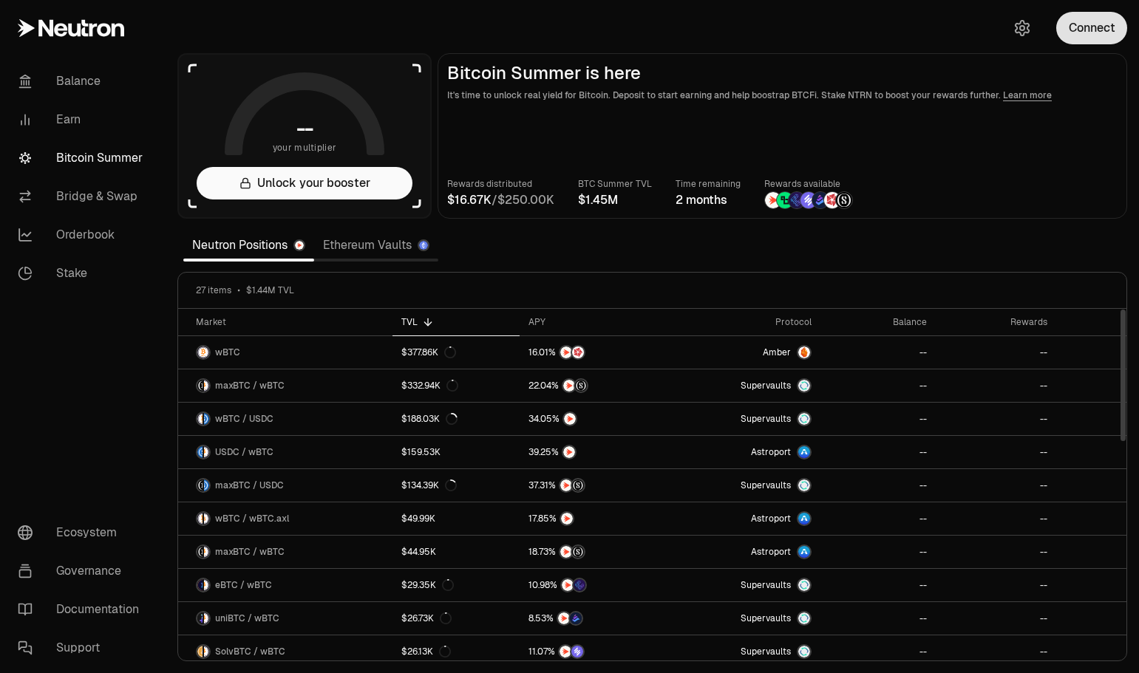
click at [1086, 16] on button "Connect" at bounding box center [1091, 28] width 71 height 33
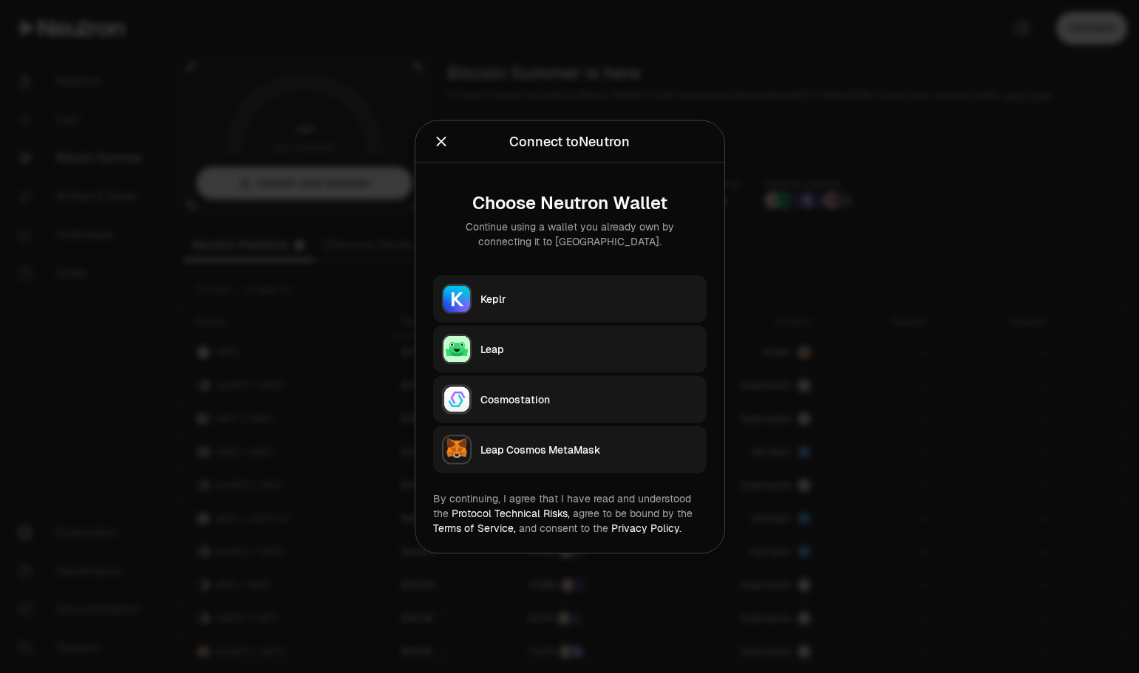
click at [537, 298] on div "Keplr" at bounding box center [588, 298] width 217 height 15
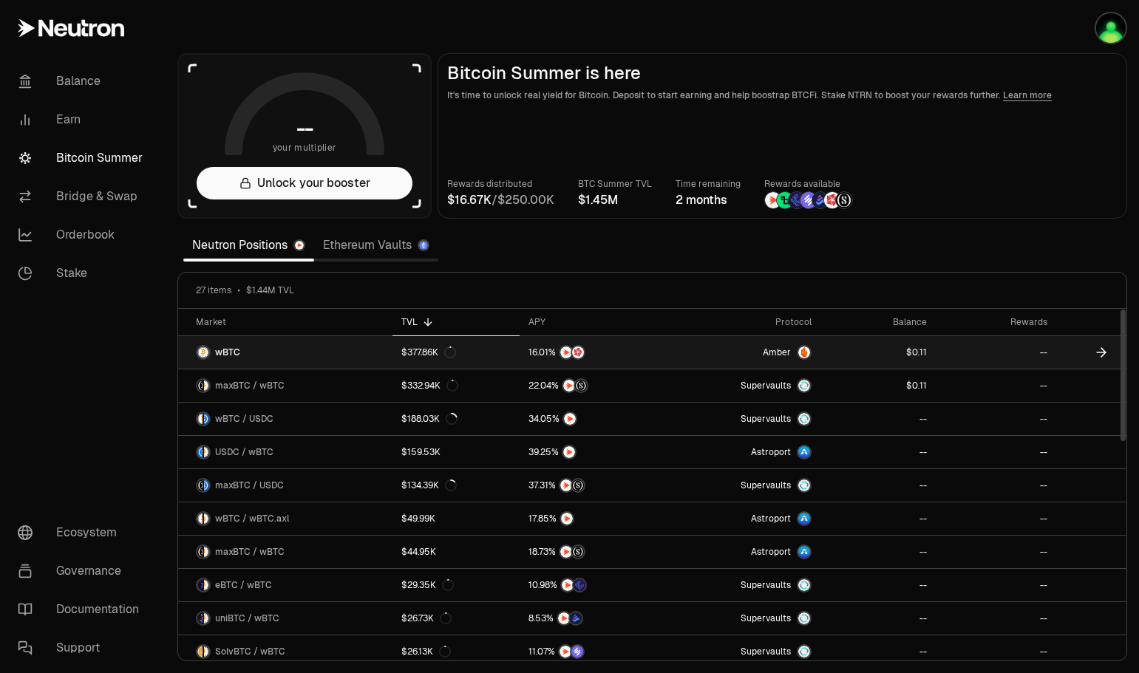
click at [1046, 354] on link "--" at bounding box center [996, 352] width 120 height 33
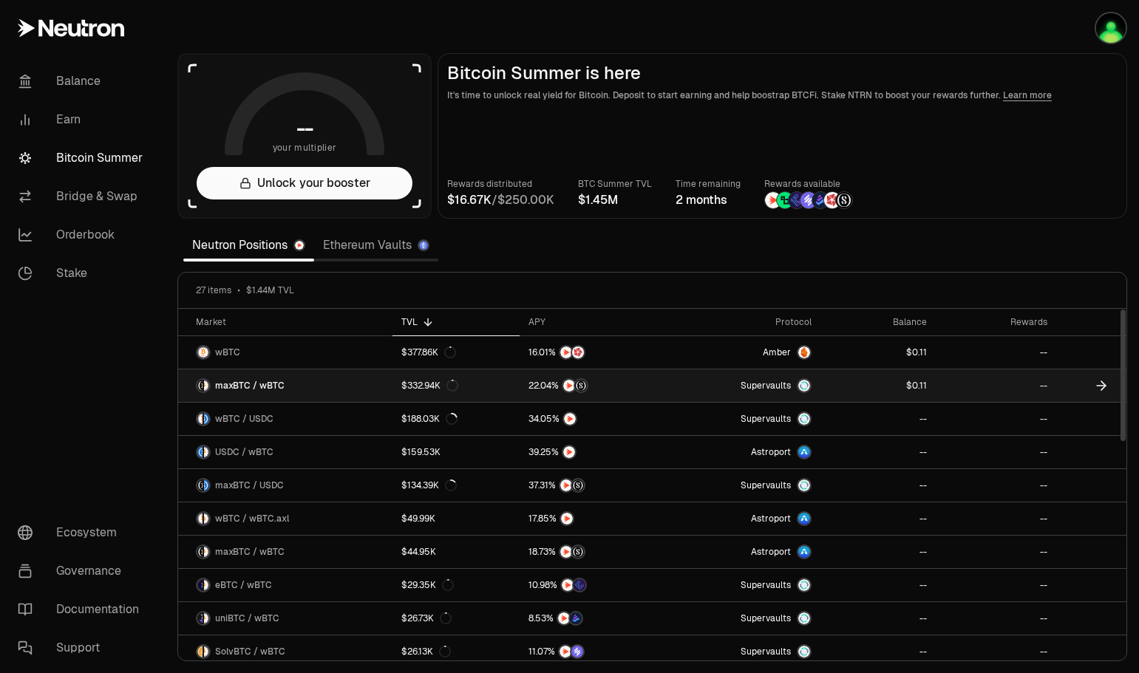
click at [1048, 386] on link "--" at bounding box center [996, 386] width 120 height 33
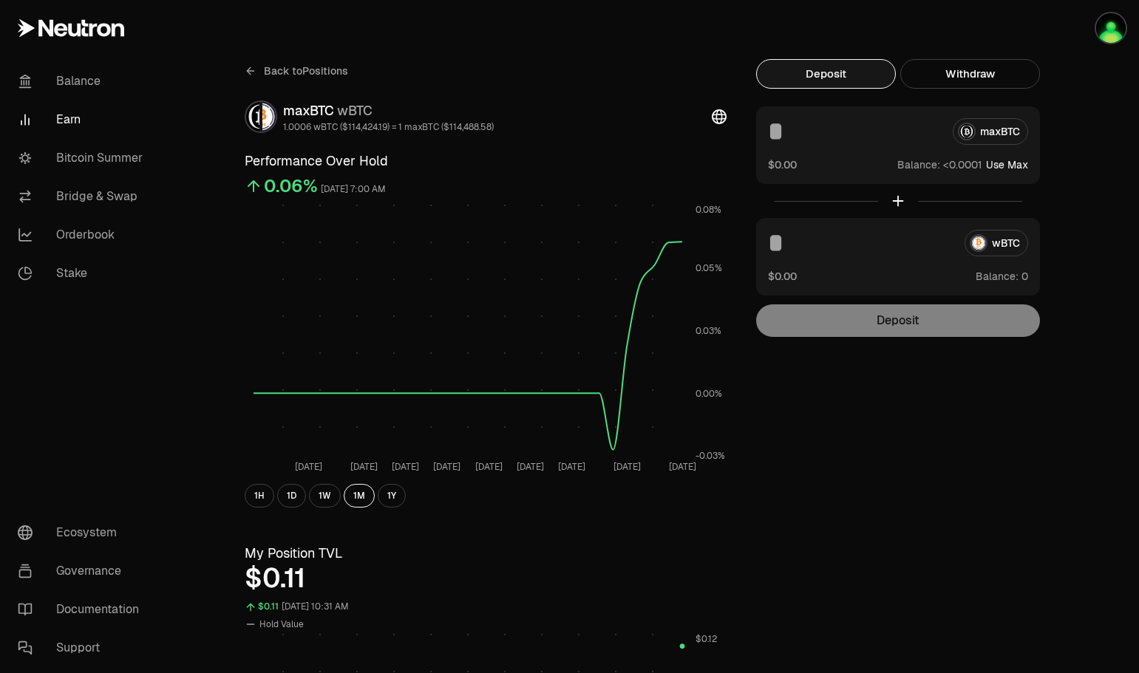
click at [266, 72] on span "Back to Positions" at bounding box center [306, 71] width 84 height 15
